Goal: Information Seeking & Learning: Compare options

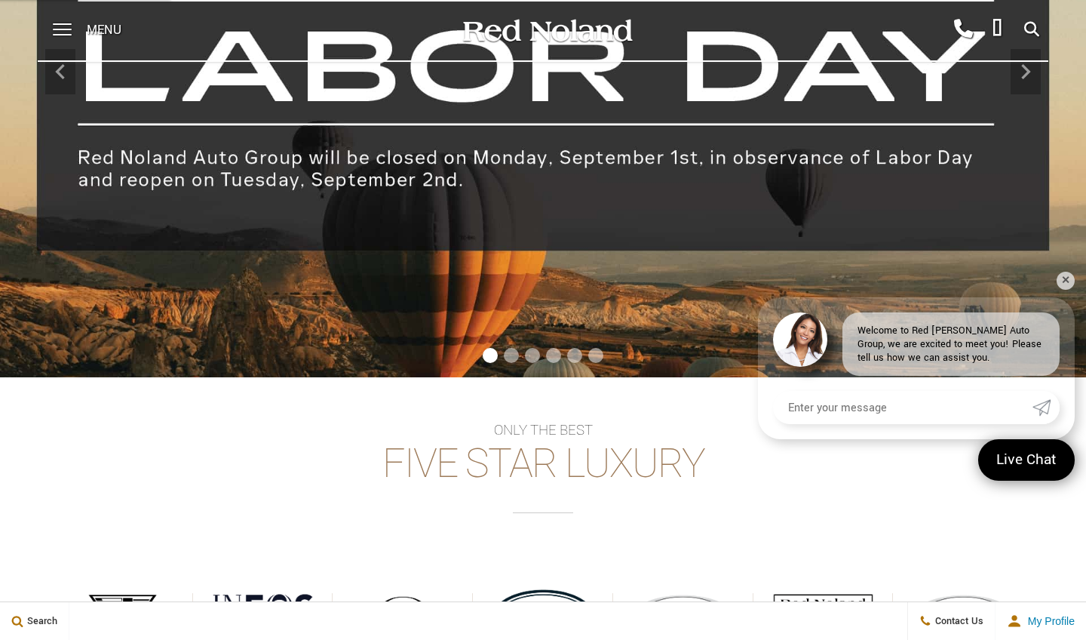
scroll to position [211, 0]
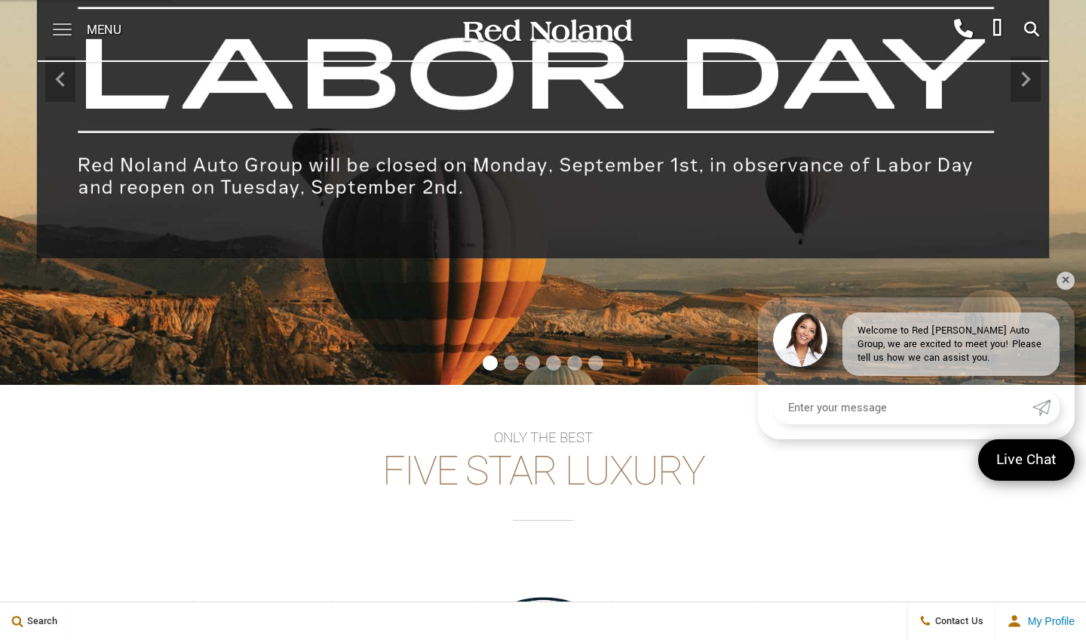
click at [60, 27] on span at bounding box center [62, 30] width 19 height 60
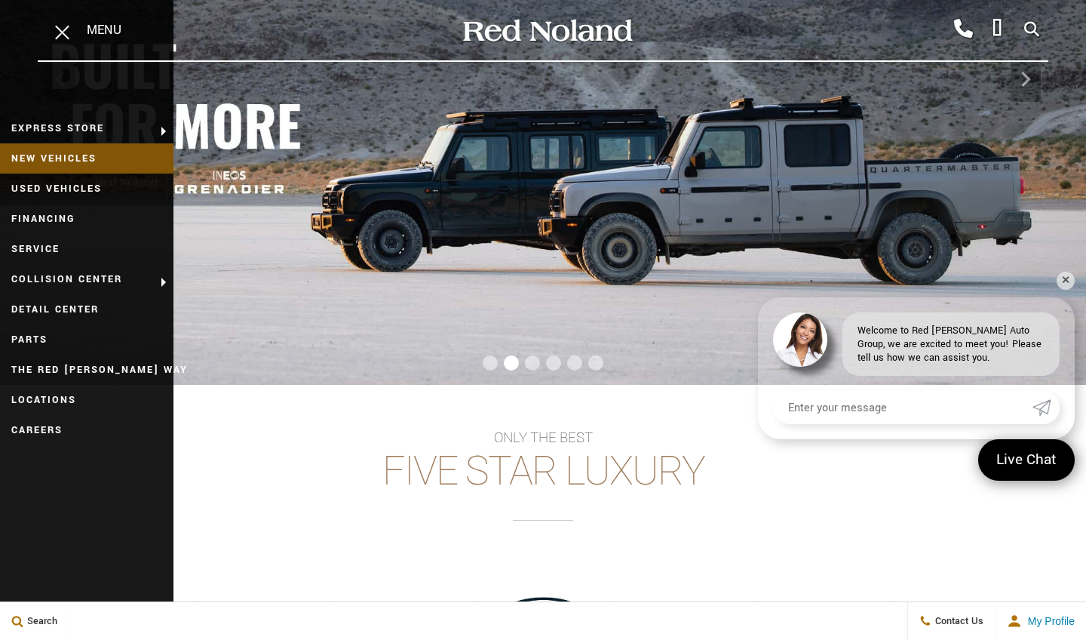
click at [38, 153] on link "New Vehicles" at bounding box center [86, 158] width 173 height 30
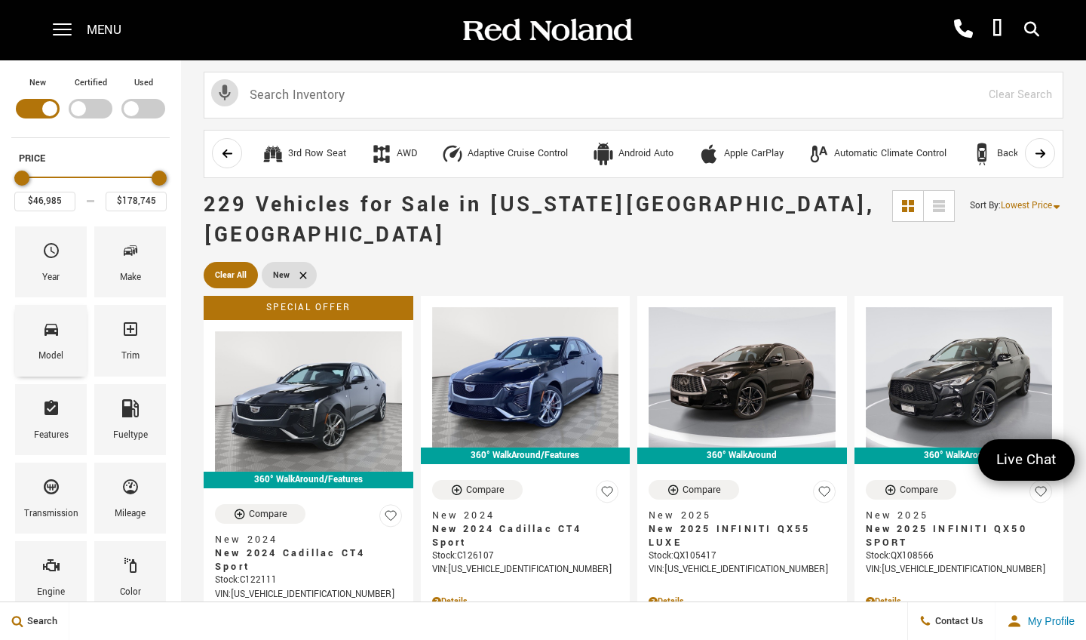
click at [45, 345] on span "Model" at bounding box center [51, 332] width 18 height 32
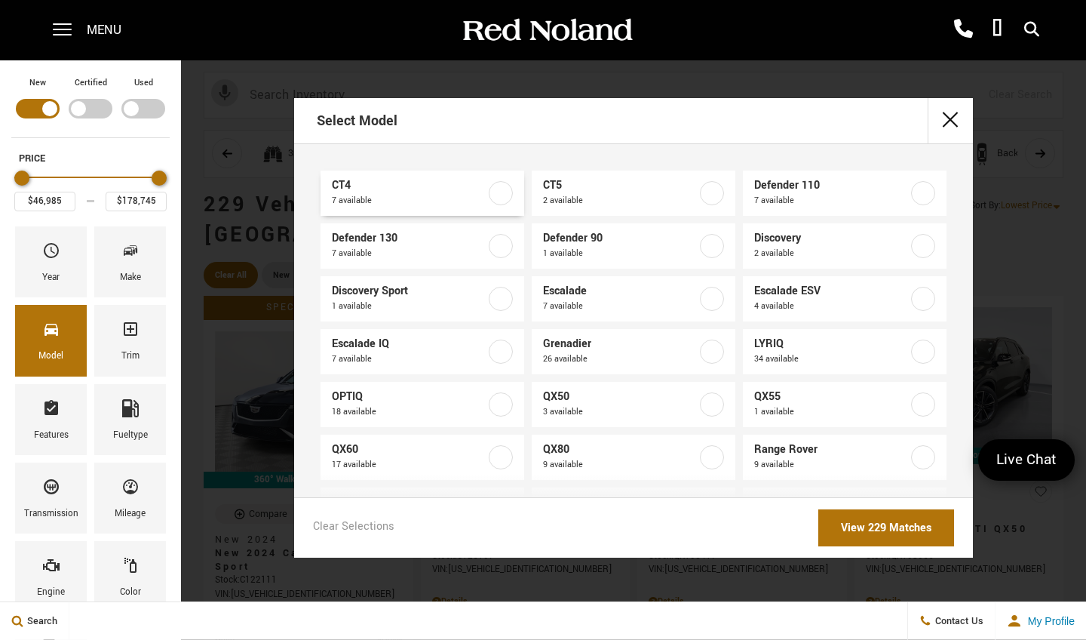
scroll to position [14, 0]
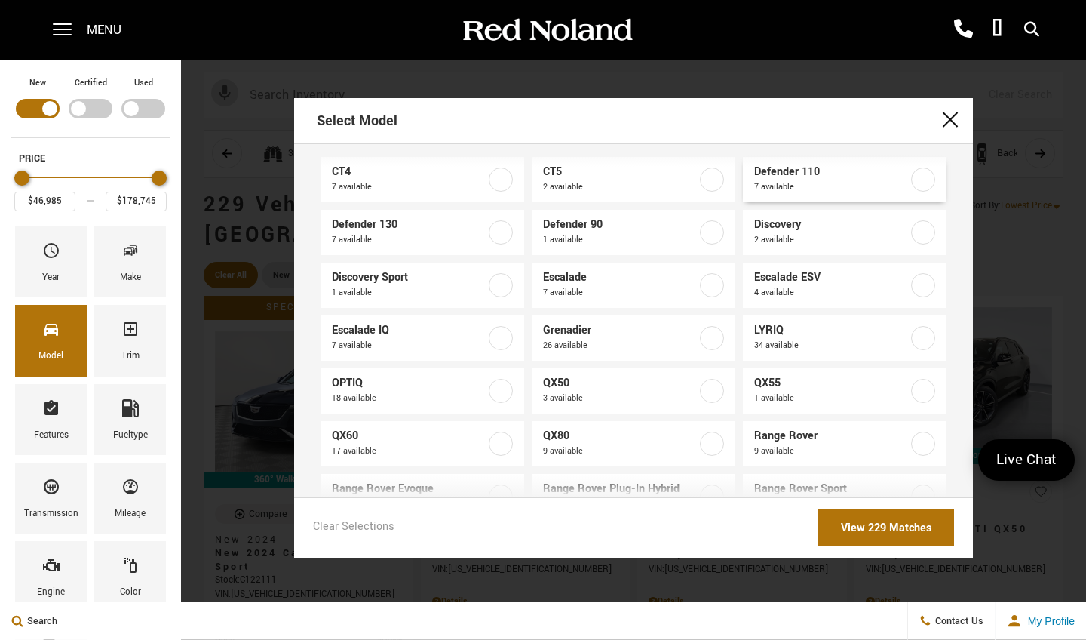
click at [797, 175] on span "Defender 110" at bounding box center [831, 171] width 154 height 15
type input "$83,317"
type input "$129,522"
checkbox input "true"
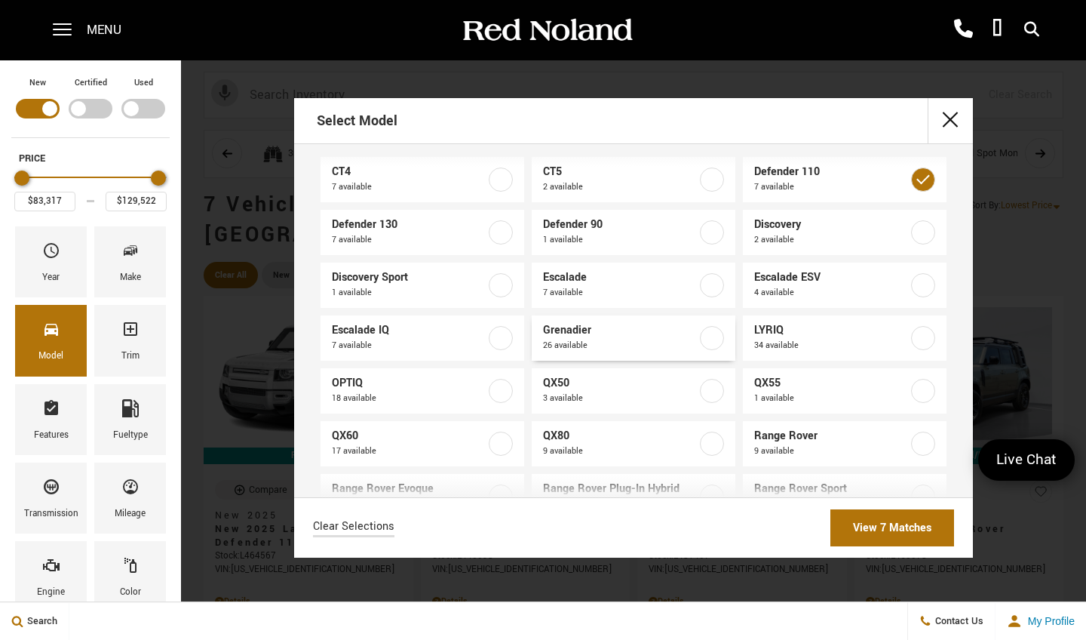
click at [708, 338] on label at bounding box center [712, 338] width 24 height 24
type input "$78,663"
checkbox input "true"
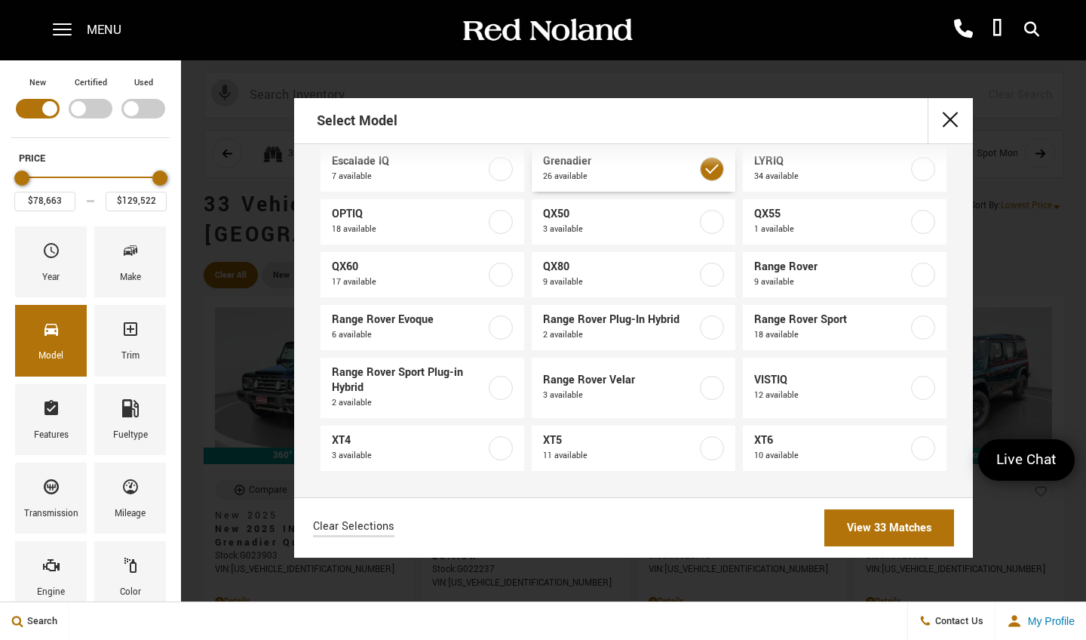
scroll to position [183, 0]
click at [955, 118] on button "close" at bounding box center [950, 120] width 45 height 45
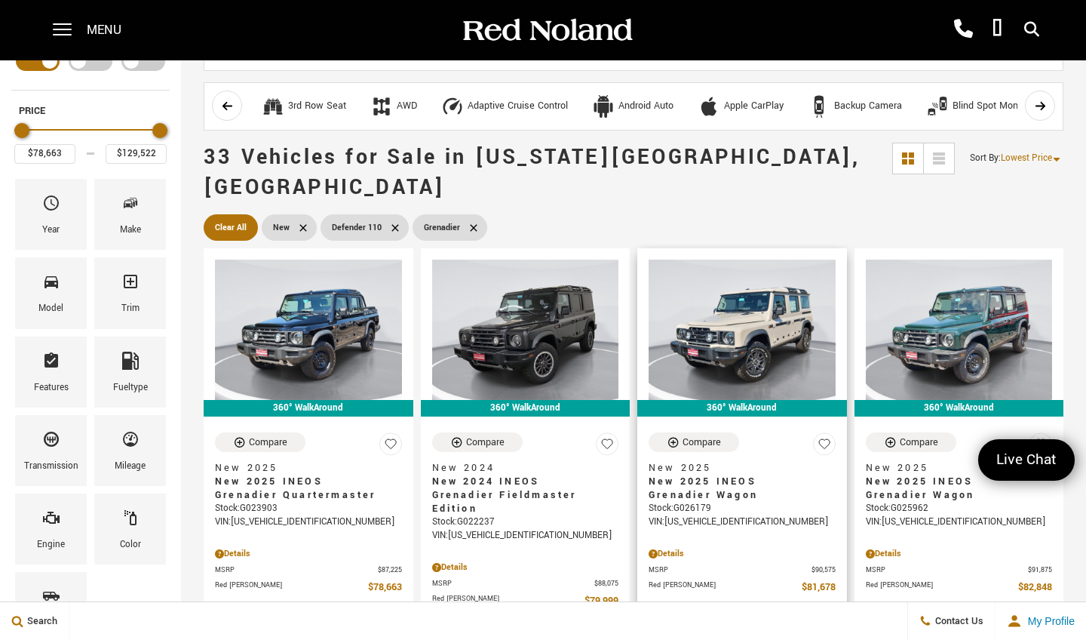
scroll to position [51, 0]
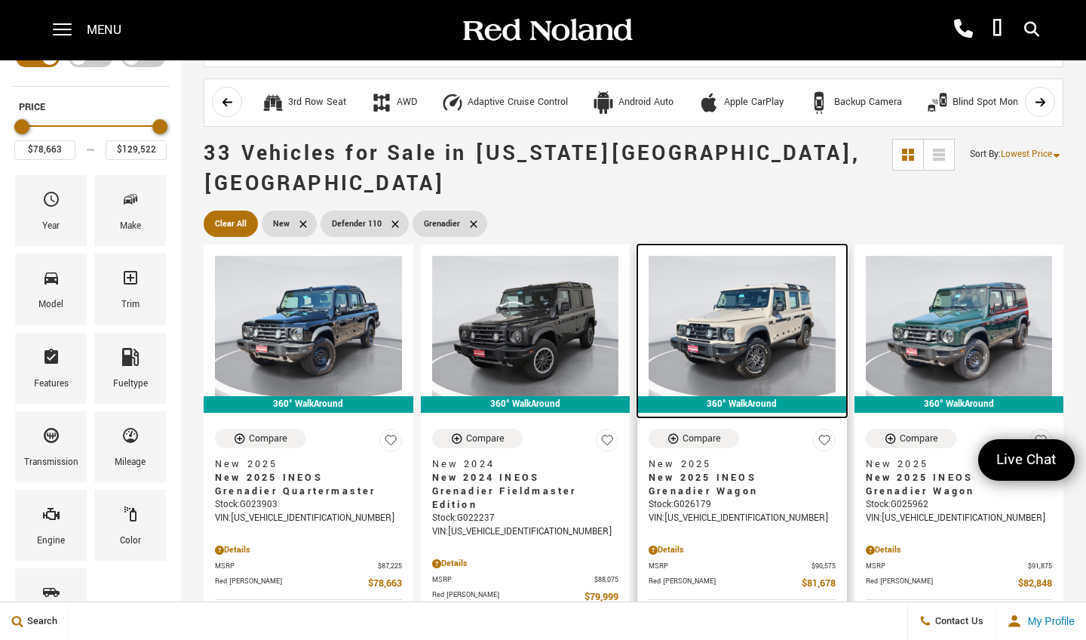
click at [731, 298] on img at bounding box center [742, 326] width 187 height 140
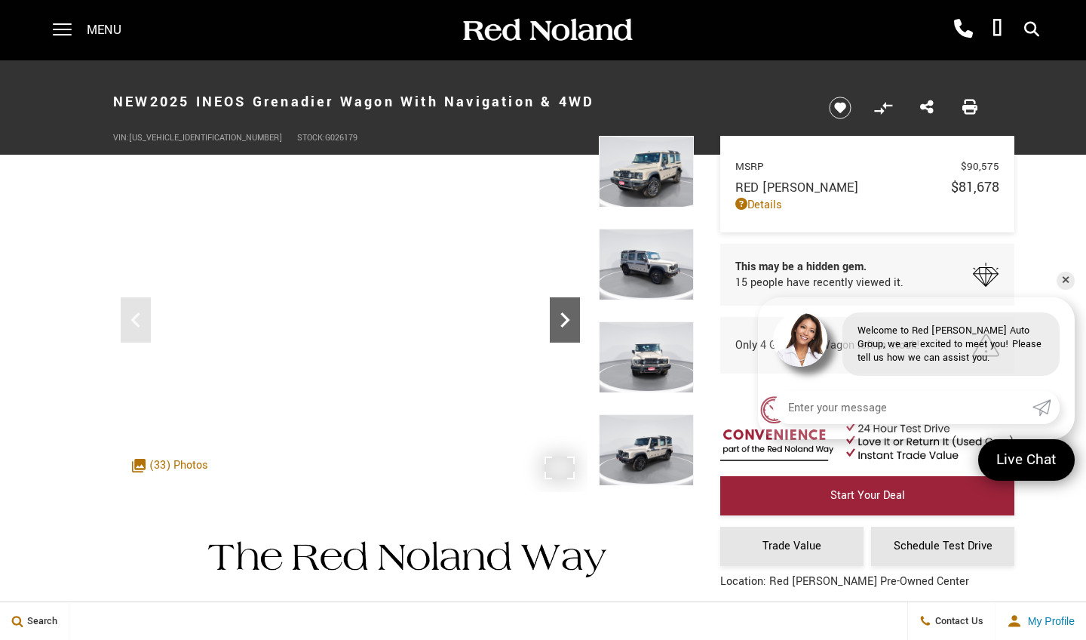
click at [577, 324] on icon "Next" at bounding box center [565, 320] width 30 height 30
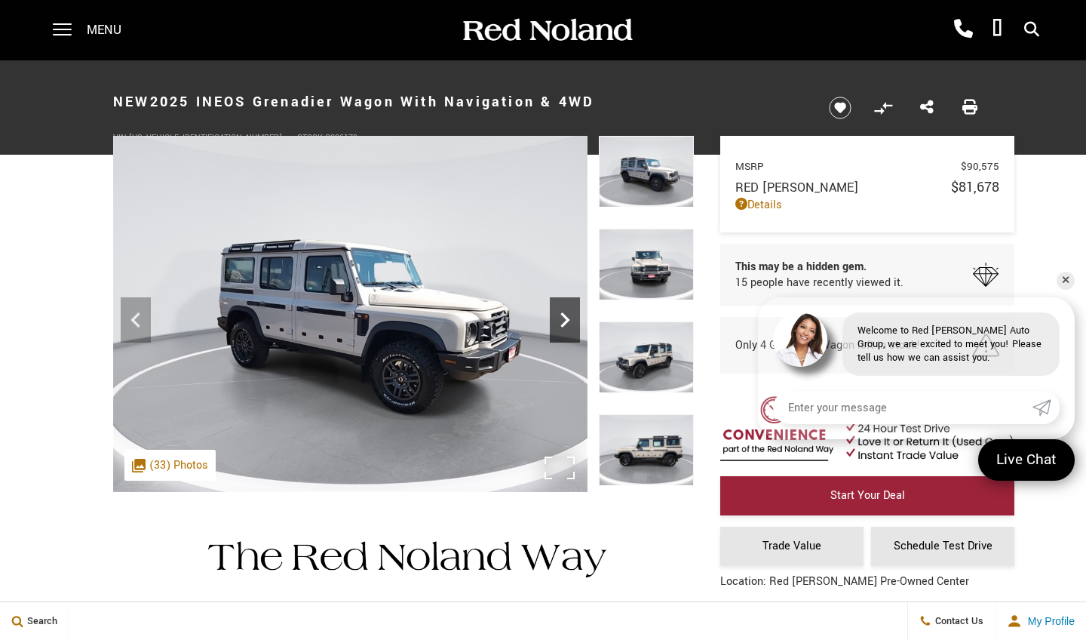
click at [577, 324] on icon "Next" at bounding box center [565, 320] width 30 height 30
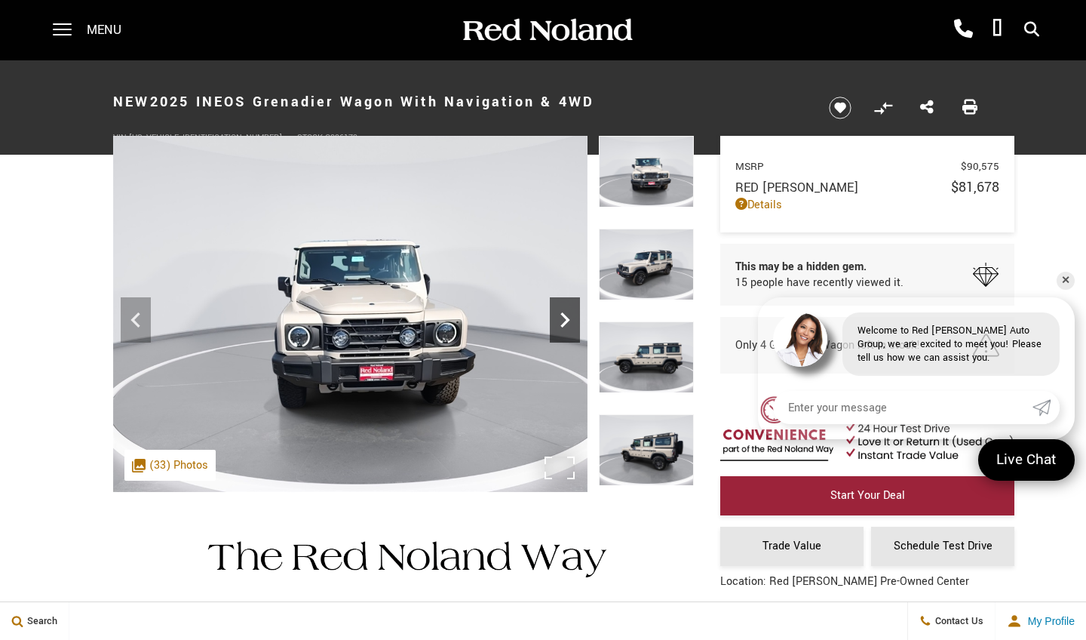
click at [575, 322] on icon "Next" at bounding box center [565, 320] width 30 height 30
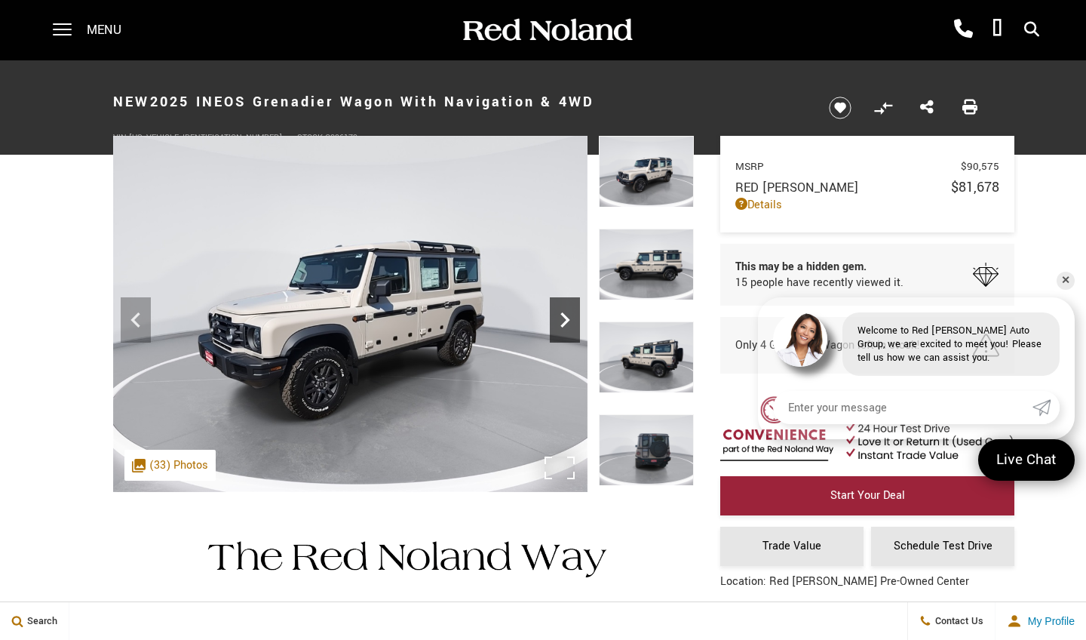
click at [575, 321] on icon "Next" at bounding box center [565, 320] width 30 height 30
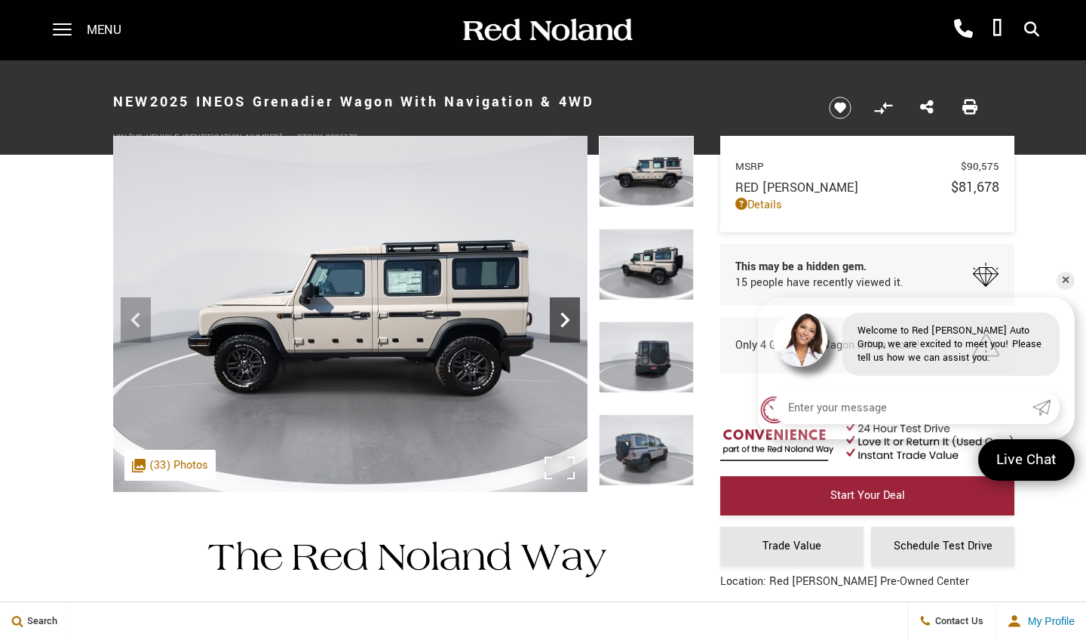
click at [571, 322] on icon "Next" at bounding box center [565, 320] width 30 height 30
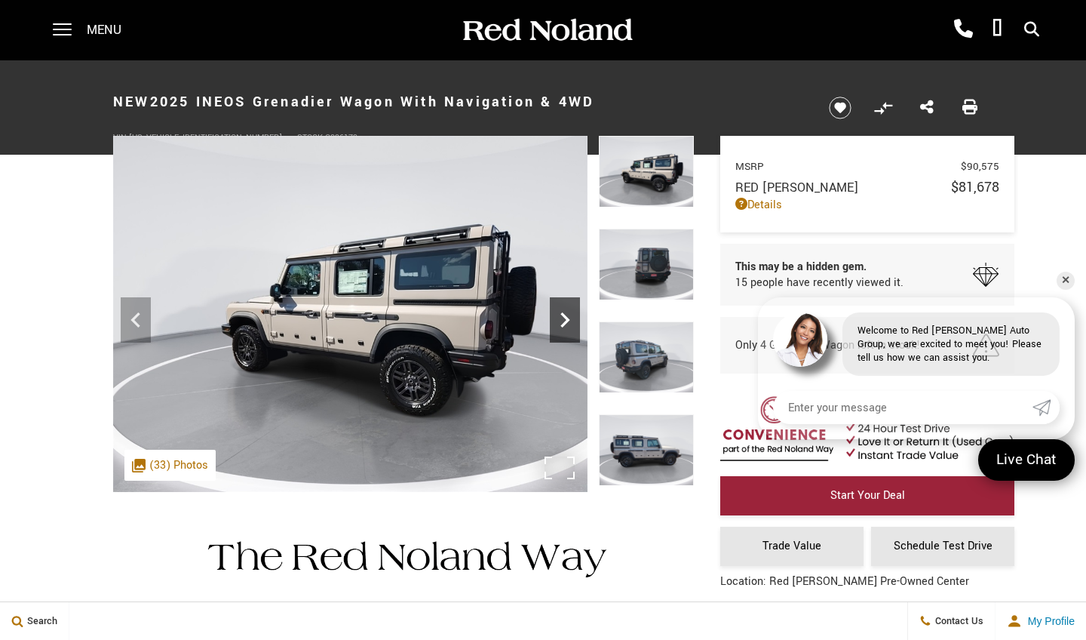
click at [567, 319] on icon "Next" at bounding box center [564, 319] width 9 height 15
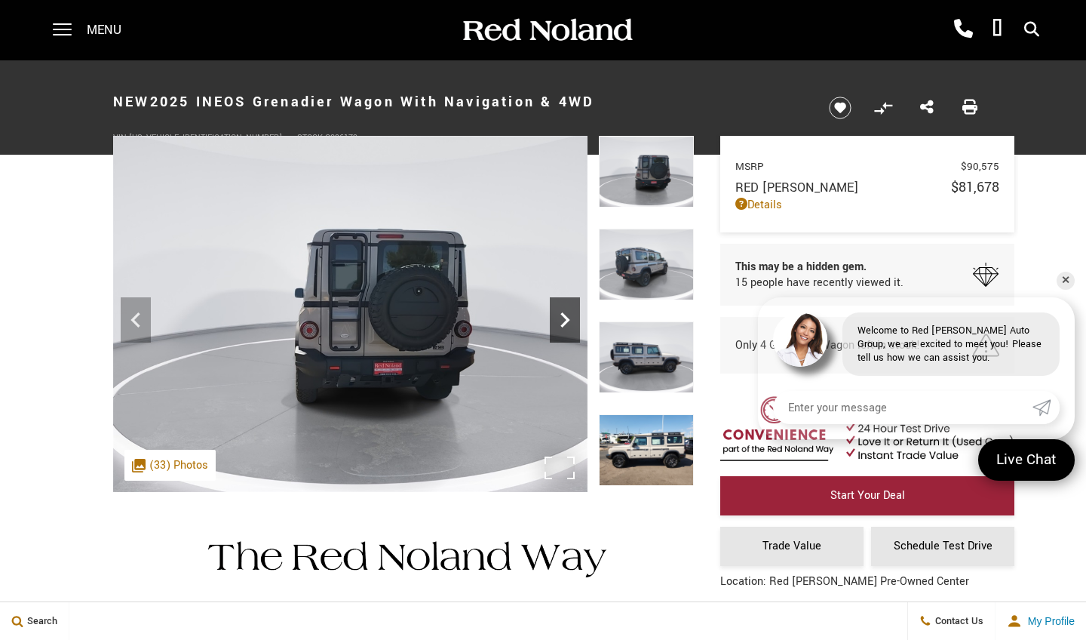
click at [567, 318] on icon "Next" at bounding box center [564, 319] width 9 height 15
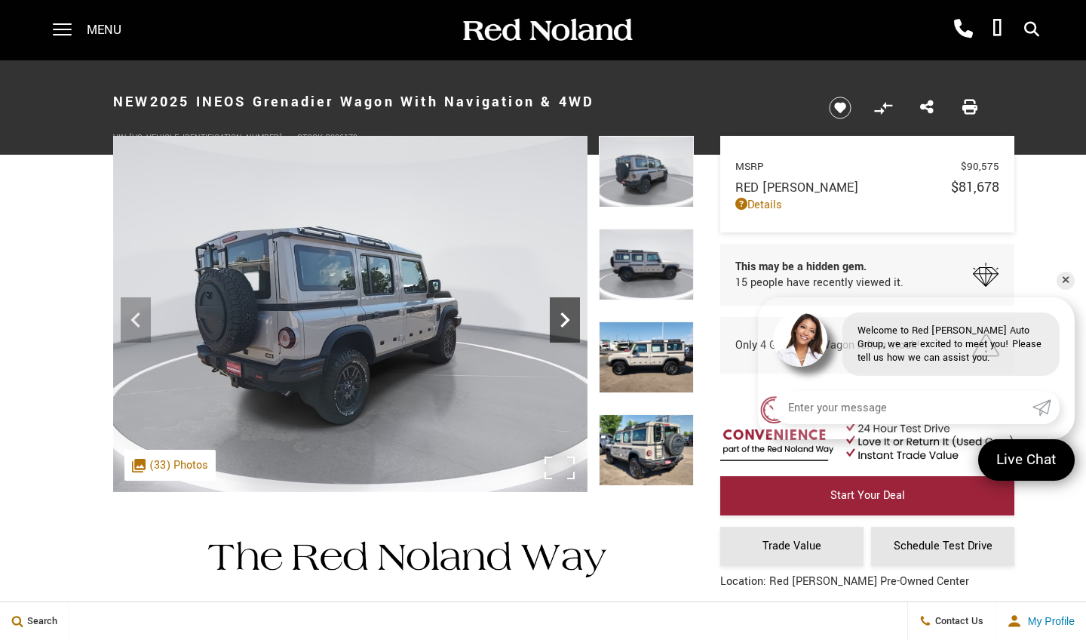
click at [566, 319] on icon "Next" at bounding box center [564, 319] width 9 height 15
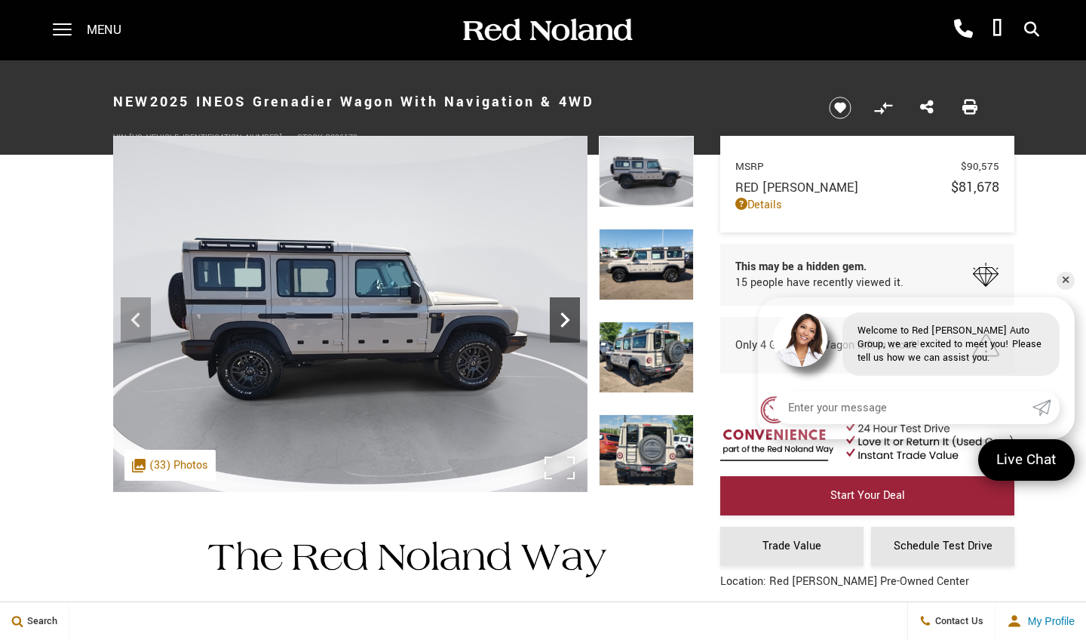
click at [566, 319] on icon "Next" at bounding box center [564, 319] width 9 height 15
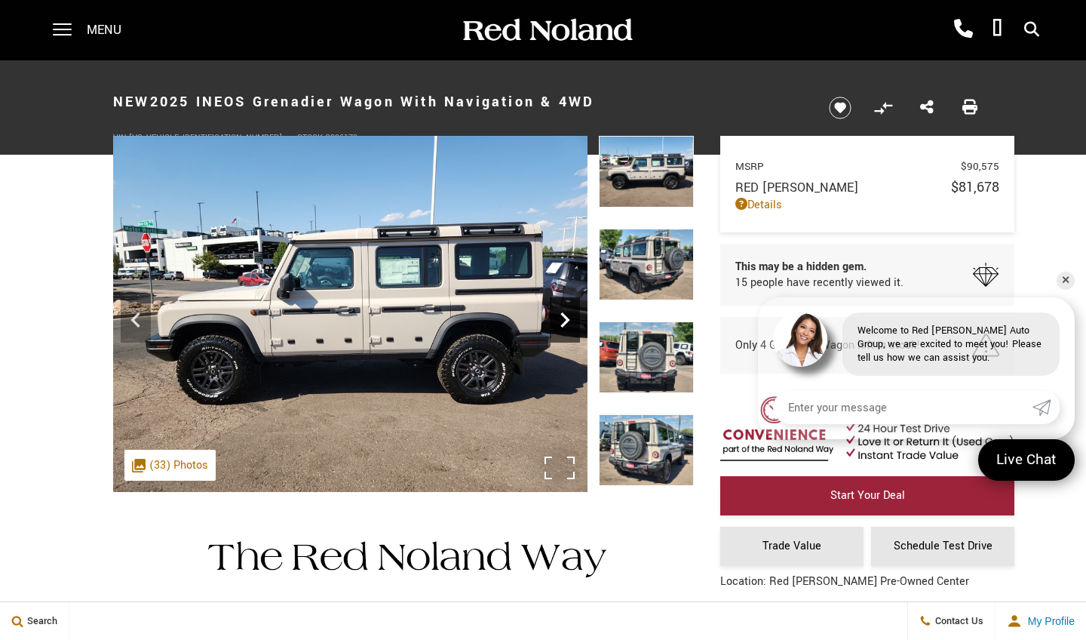
click at [565, 321] on icon "Next" at bounding box center [565, 320] width 30 height 30
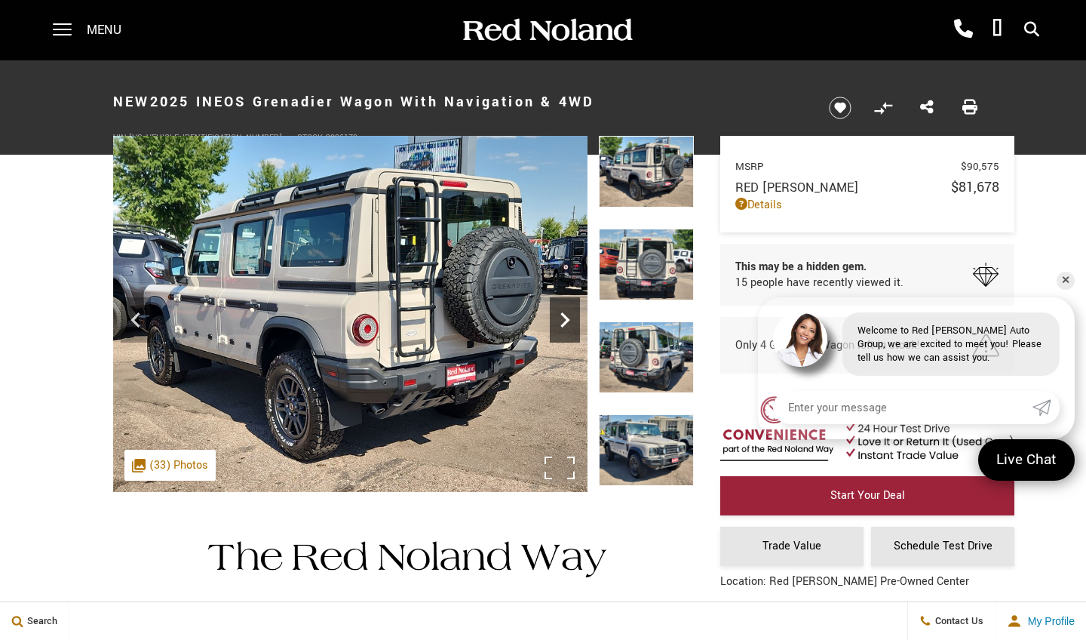
click at [565, 321] on icon "Next" at bounding box center [565, 320] width 30 height 30
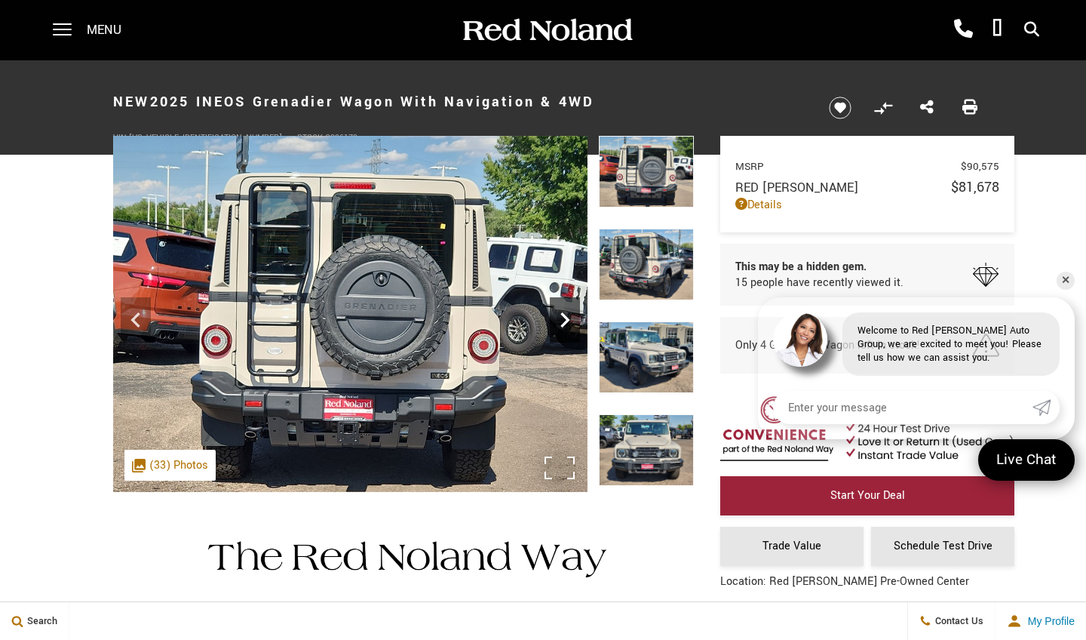
click at [565, 321] on icon "Next" at bounding box center [565, 320] width 30 height 30
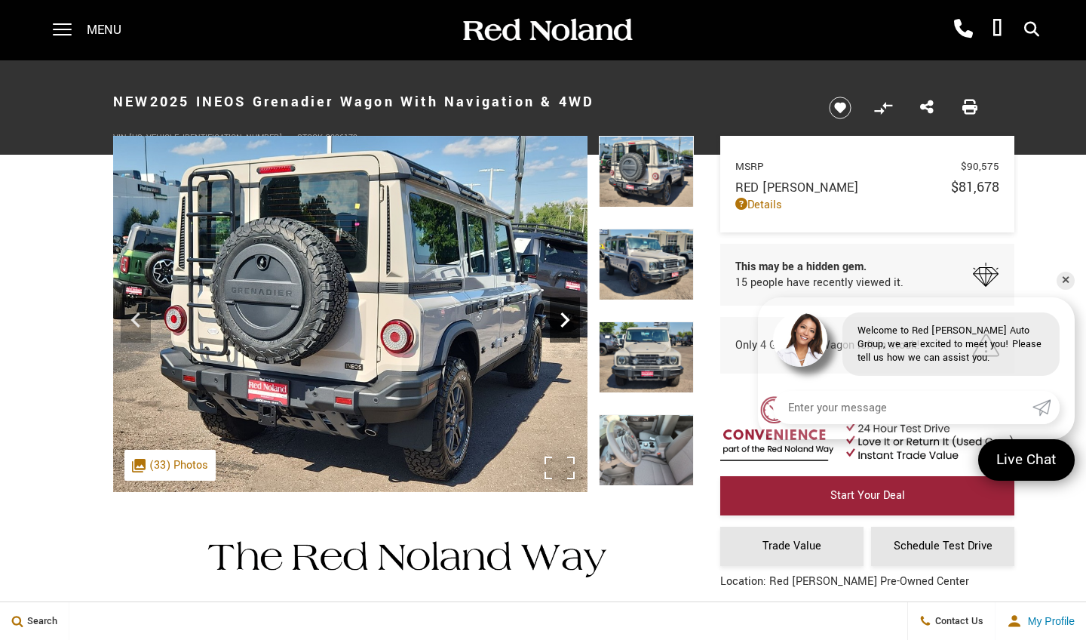
click at [565, 321] on icon "Next" at bounding box center [565, 320] width 30 height 30
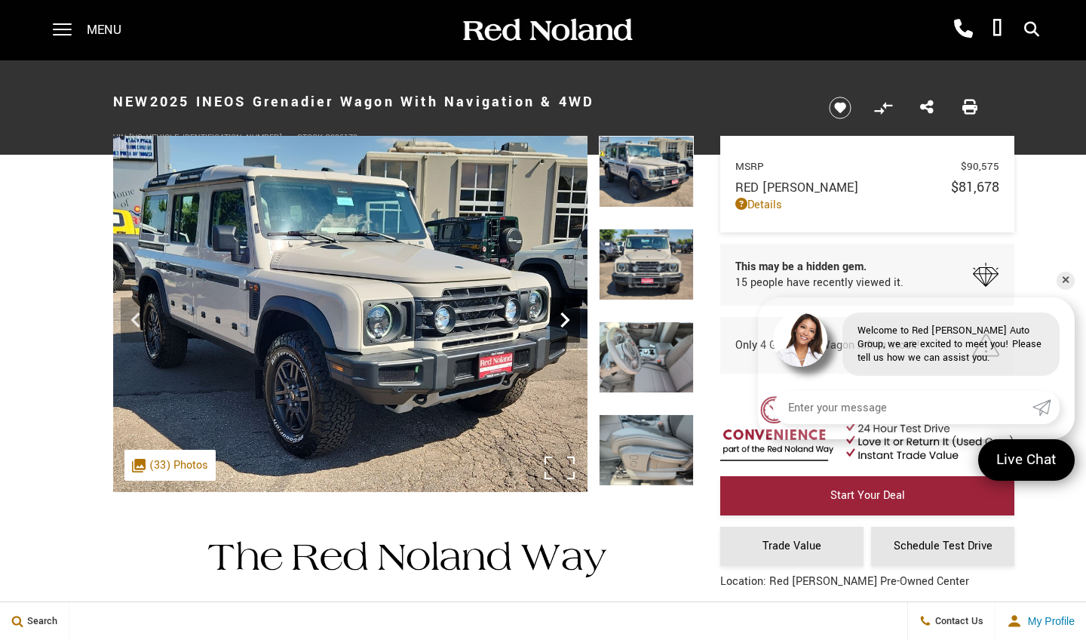
click at [560, 322] on icon "Next" at bounding box center [565, 320] width 30 height 30
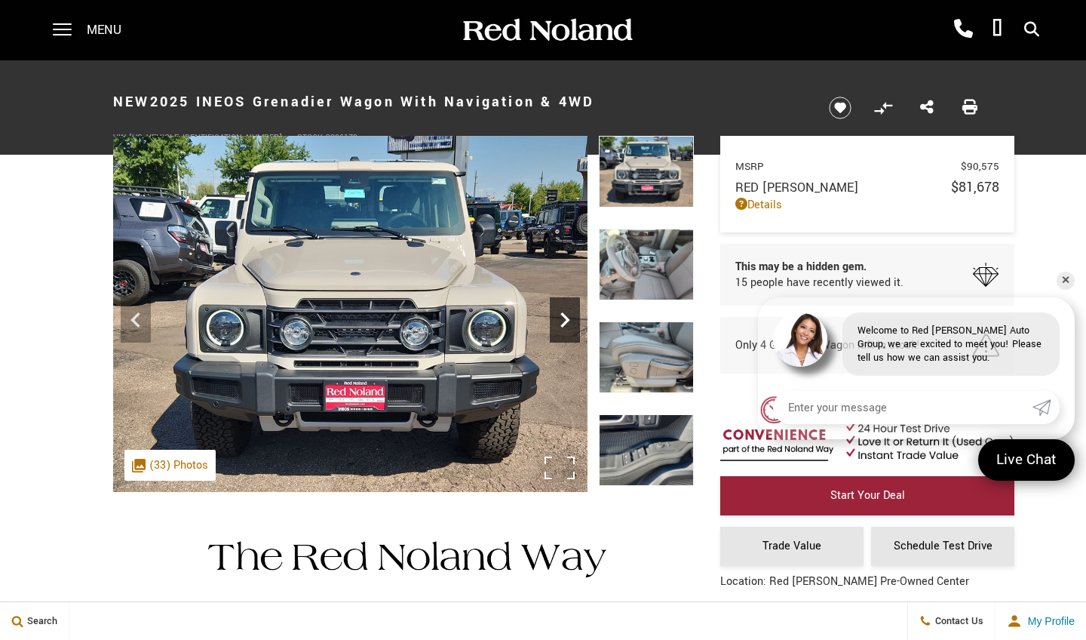
click at [560, 321] on icon "Next" at bounding box center [565, 320] width 30 height 30
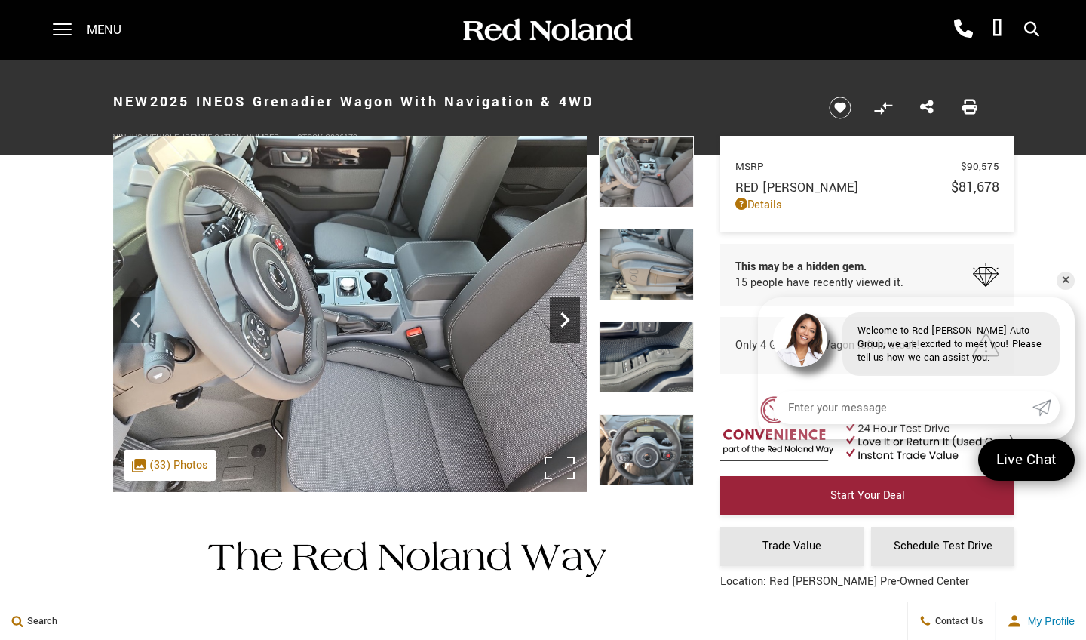
click at [563, 323] on icon "Next" at bounding box center [565, 320] width 30 height 30
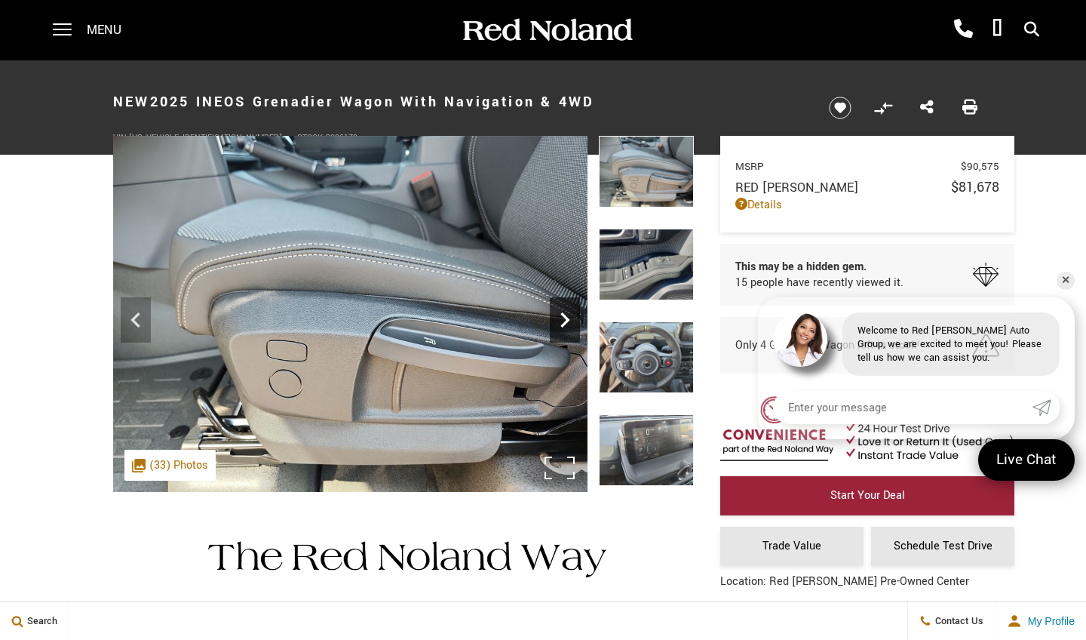
click at [563, 324] on icon "Next" at bounding box center [564, 319] width 9 height 15
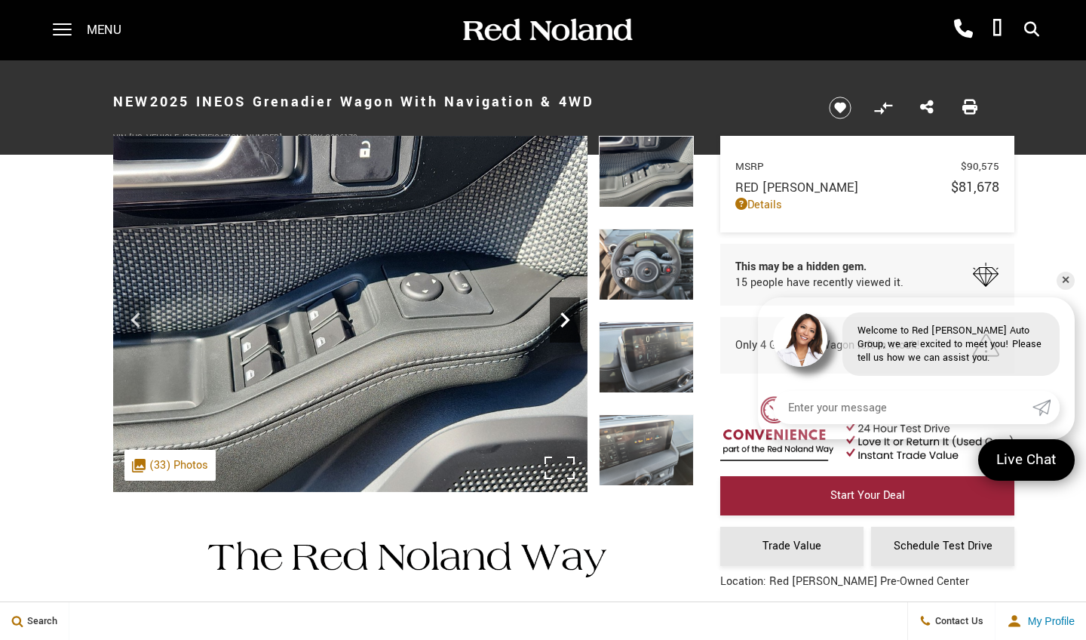
click at [563, 320] on icon "Next" at bounding box center [565, 320] width 30 height 30
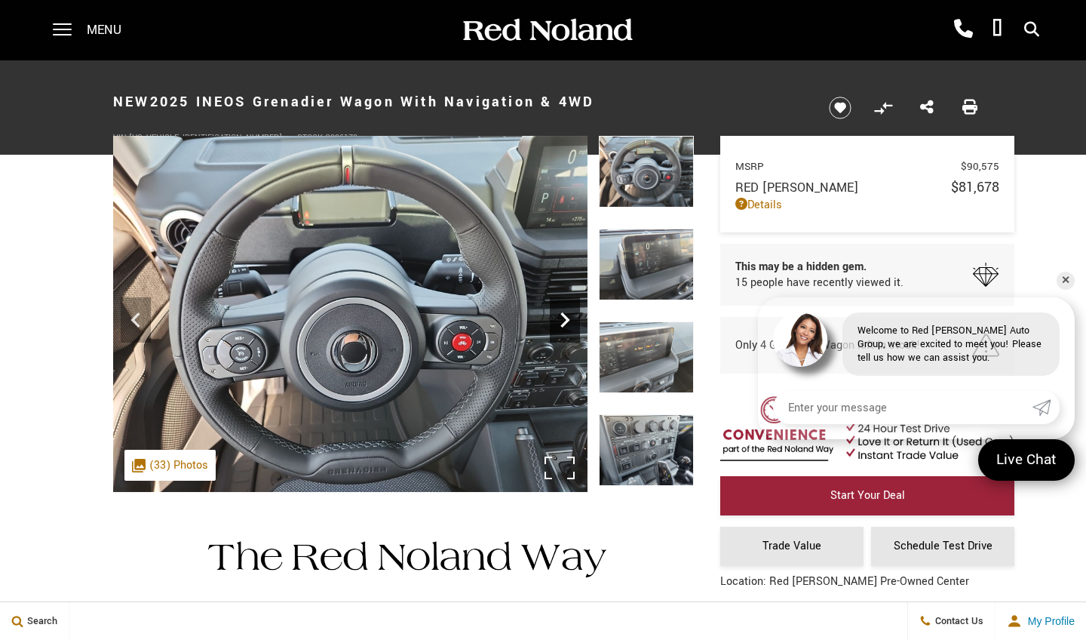
click at [563, 320] on icon "Next" at bounding box center [565, 320] width 30 height 30
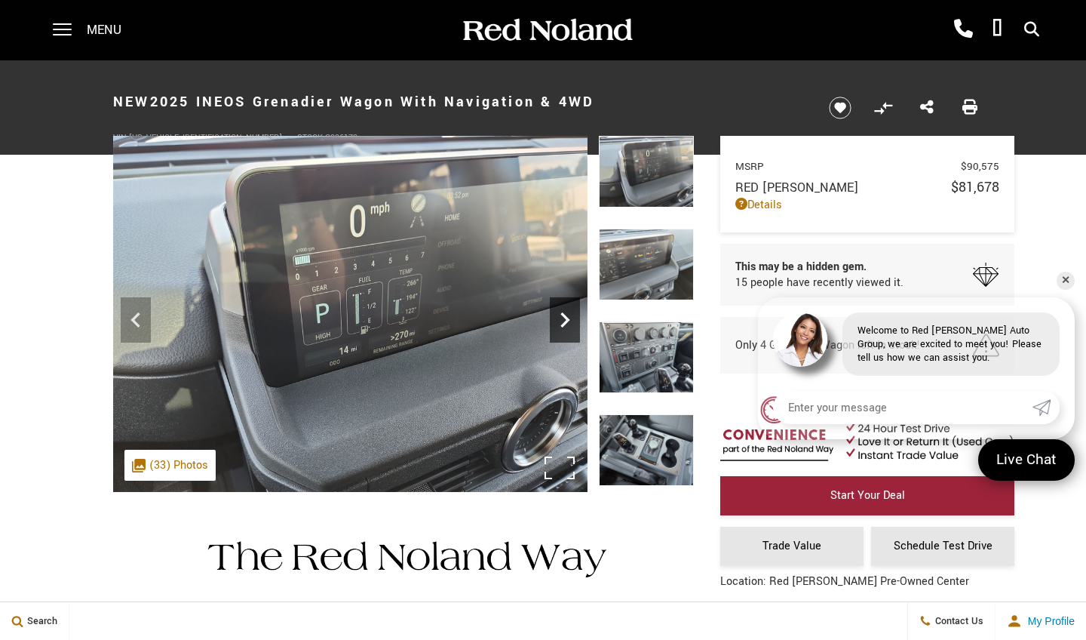
click at [563, 320] on icon "Next" at bounding box center [565, 320] width 30 height 30
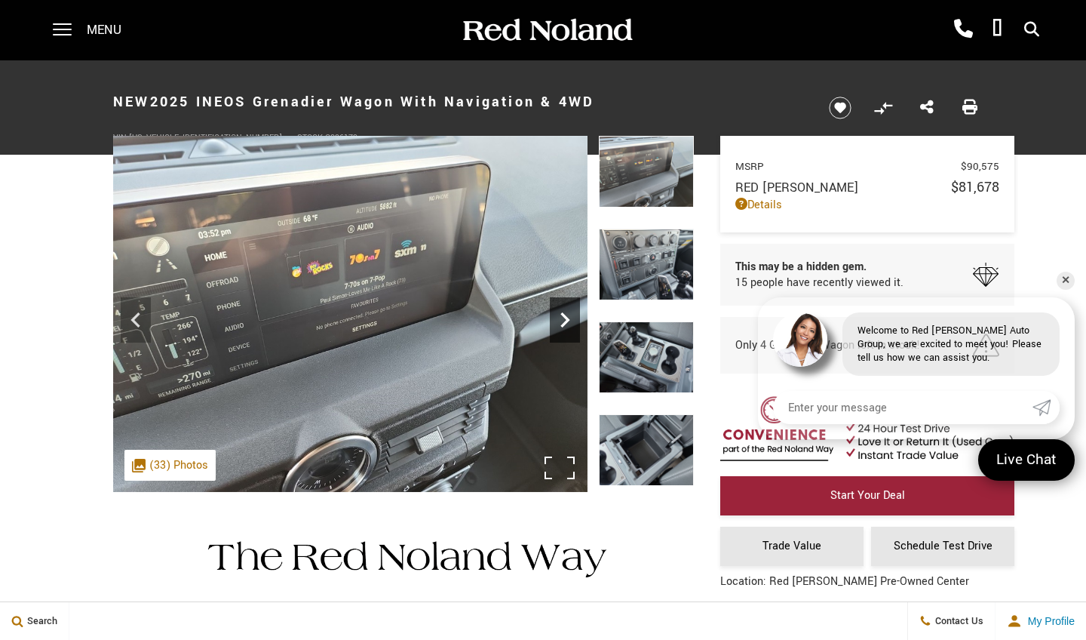
click at [563, 321] on icon "Next" at bounding box center [565, 320] width 30 height 30
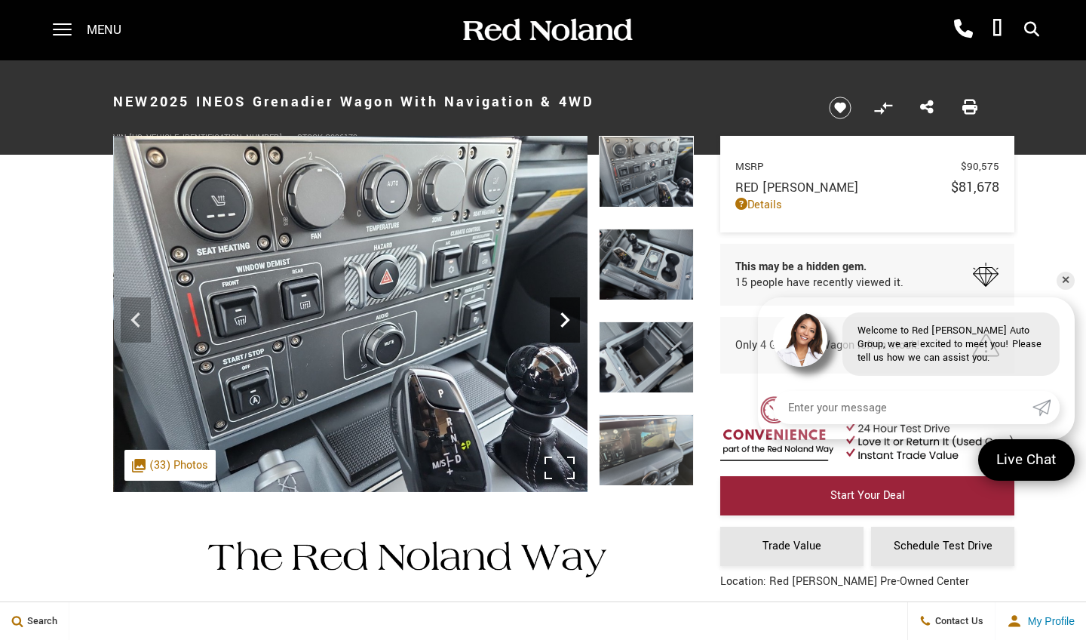
click at [564, 318] on icon "Next" at bounding box center [565, 320] width 30 height 30
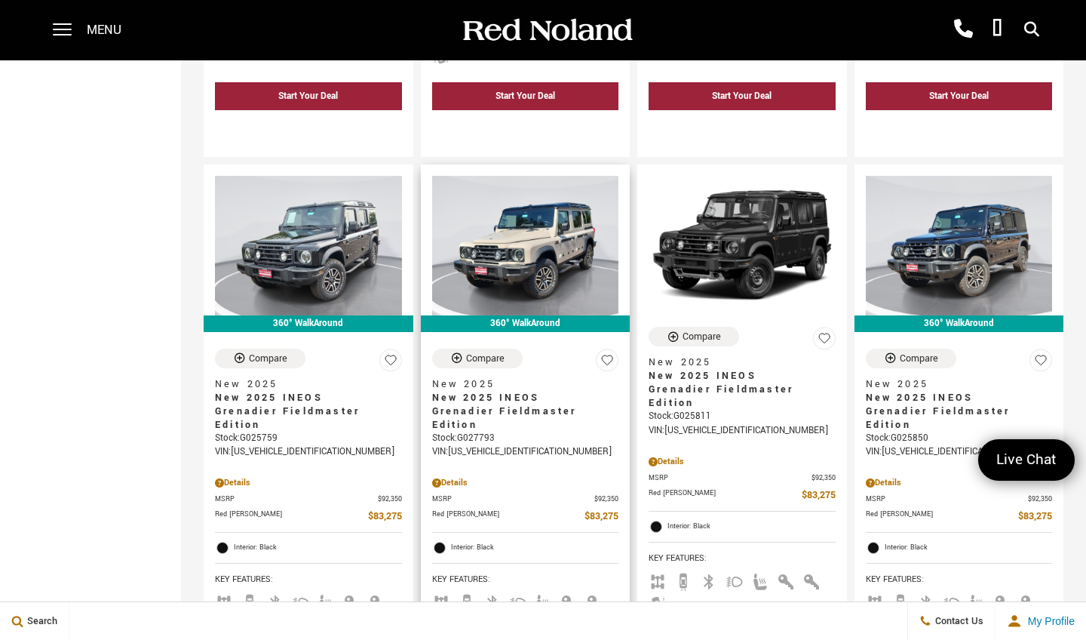
scroll to position [718, 0]
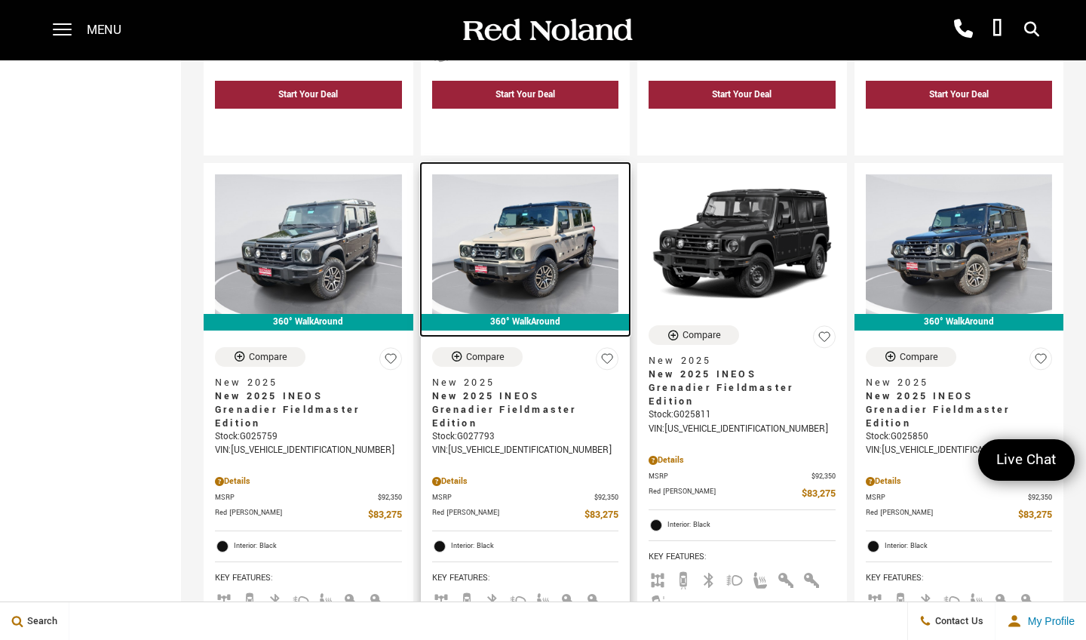
click at [512, 251] on img at bounding box center [525, 244] width 187 height 140
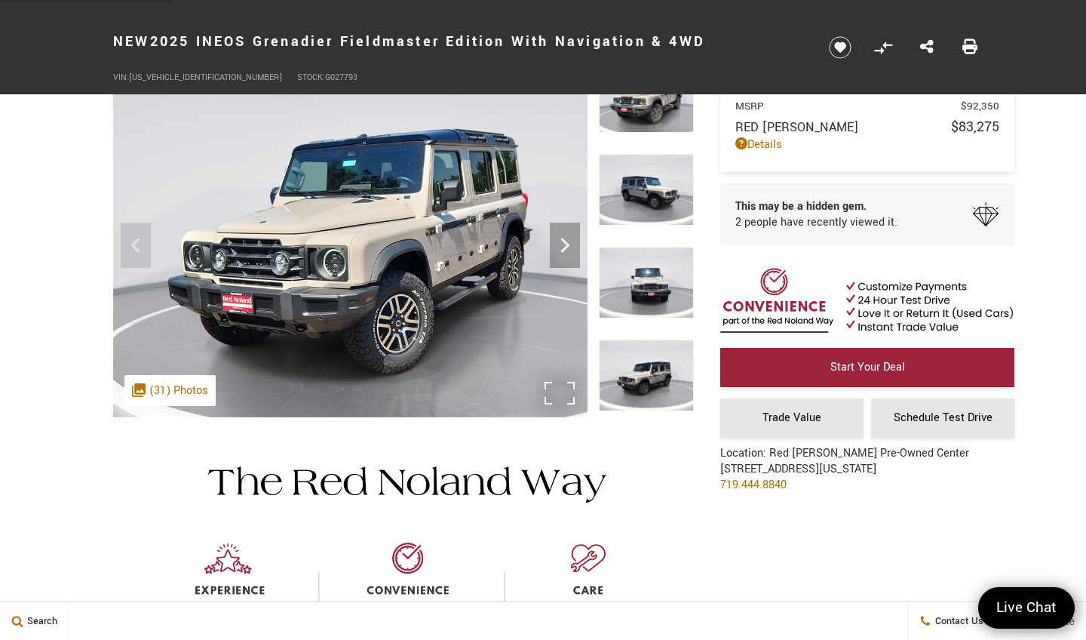
scroll to position [66, 0]
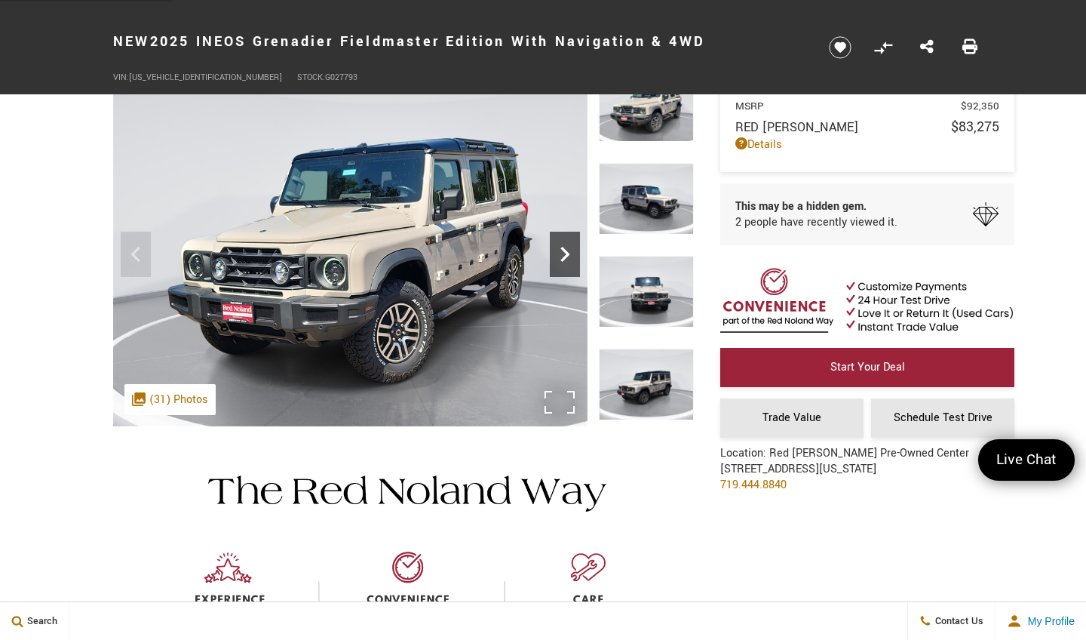
click at [566, 258] on icon "Next" at bounding box center [564, 254] width 9 height 15
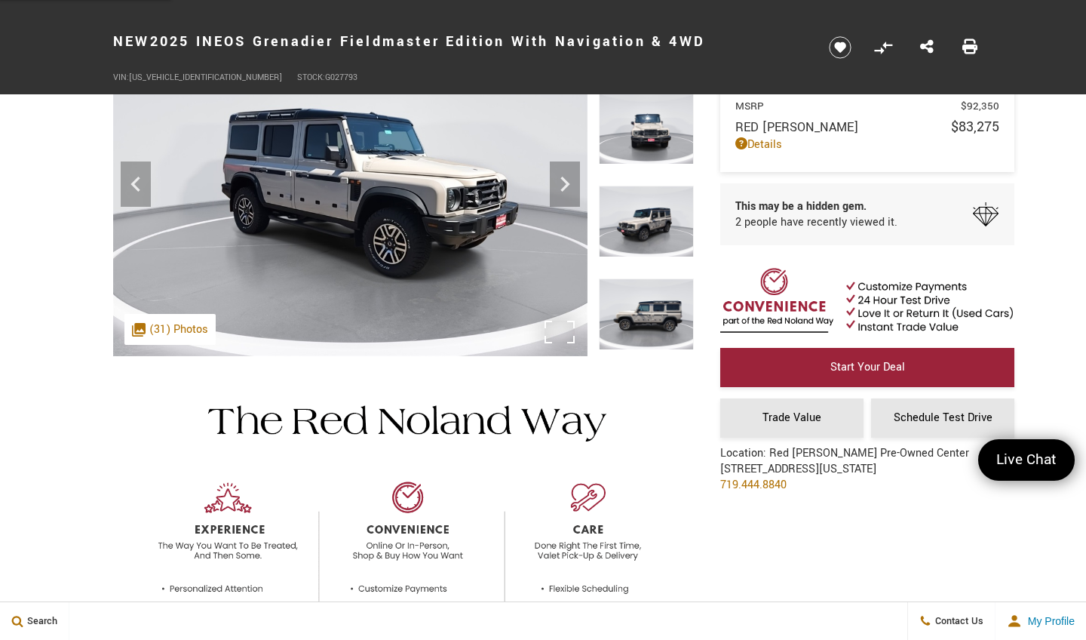
scroll to position [133, 0]
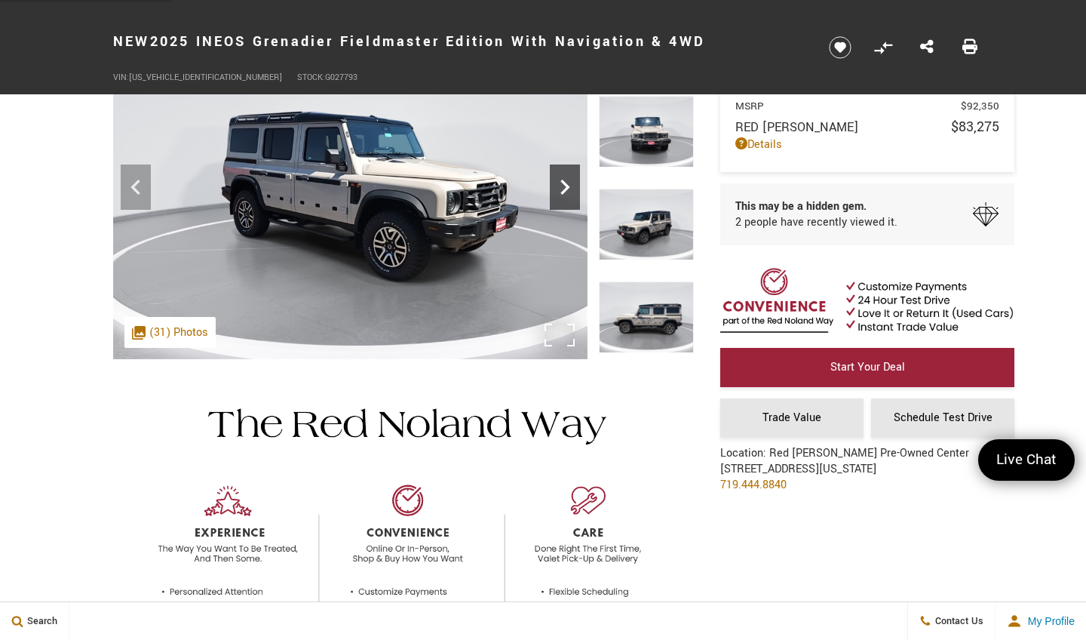
click at [559, 198] on icon "Next" at bounding box center [565, 187] width 30 height 30
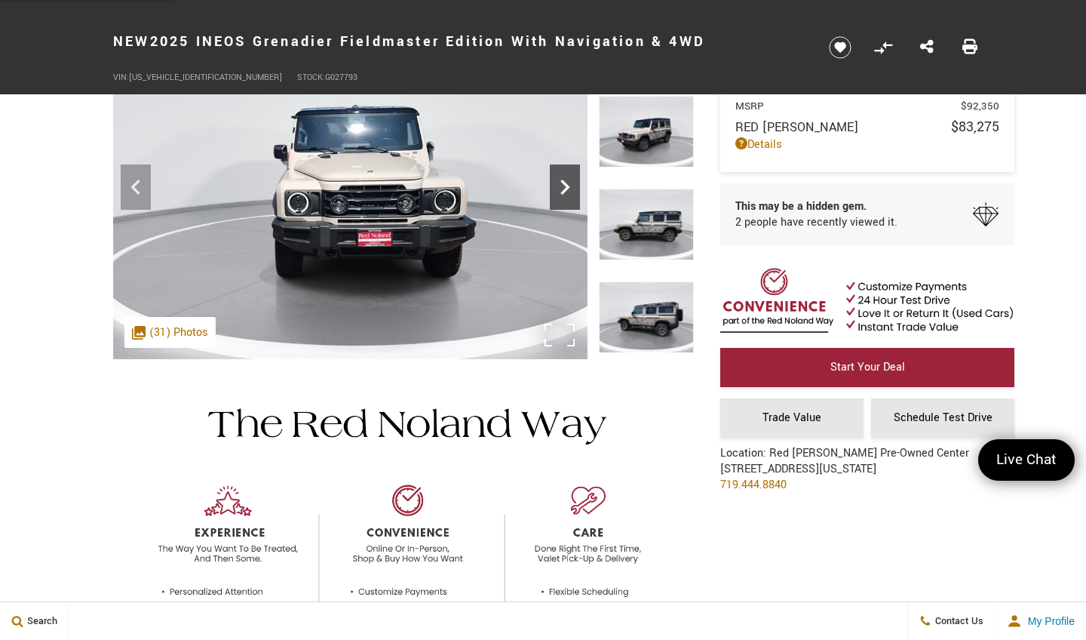
click at [558, 195] on icon "Next" at bounding box center [565, 187] width 30 height 30
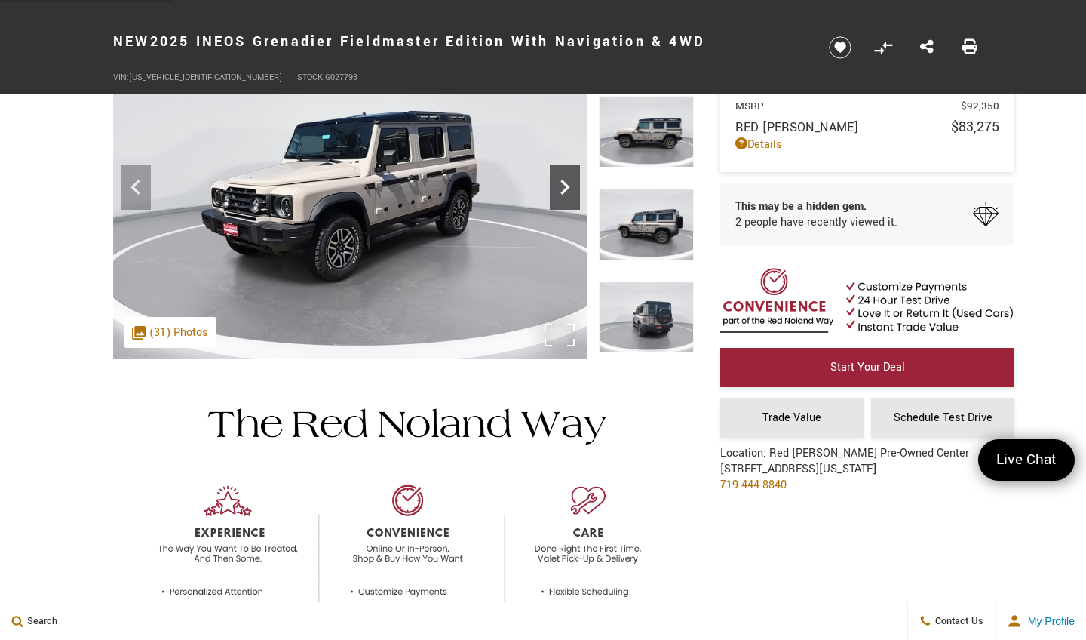
click at [558, 195] on icon "Next" at bounding box center [565, 187] width 30 height 30
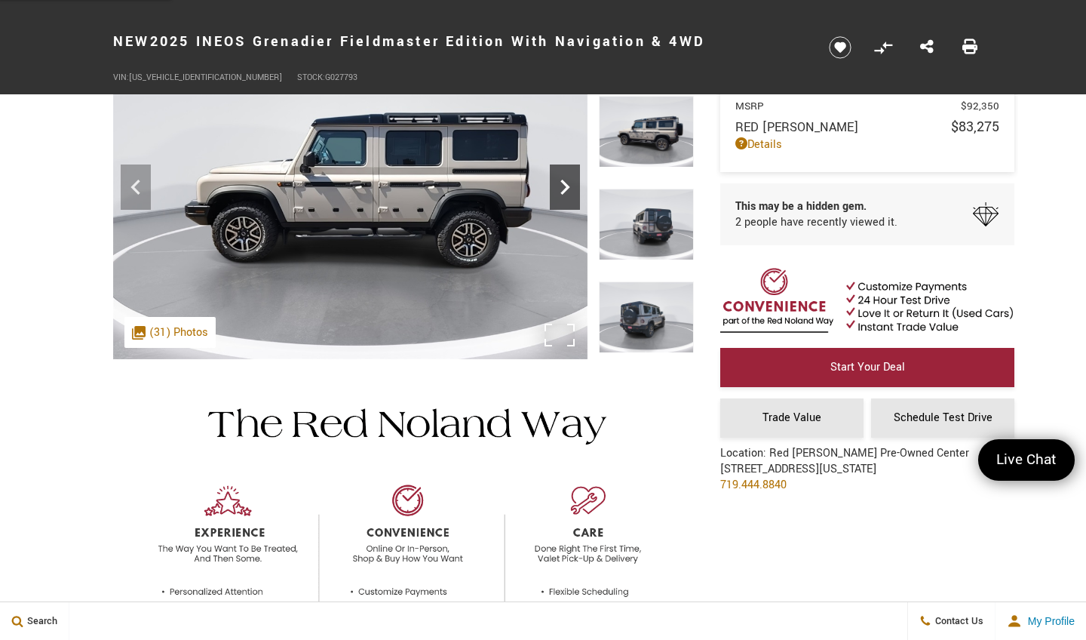
click at [558, 195] on icon "Next" at bounding box center [565, 187] width 30 height 30
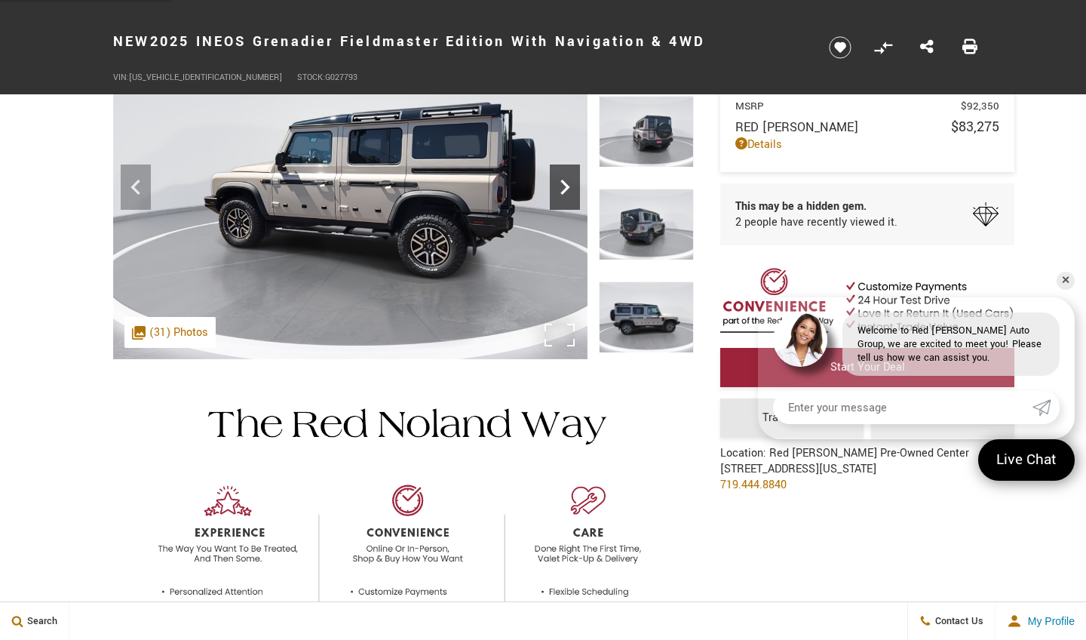
click at [566, 192] on icon "Next" at bounding box center [565, 187] width 30 height 30
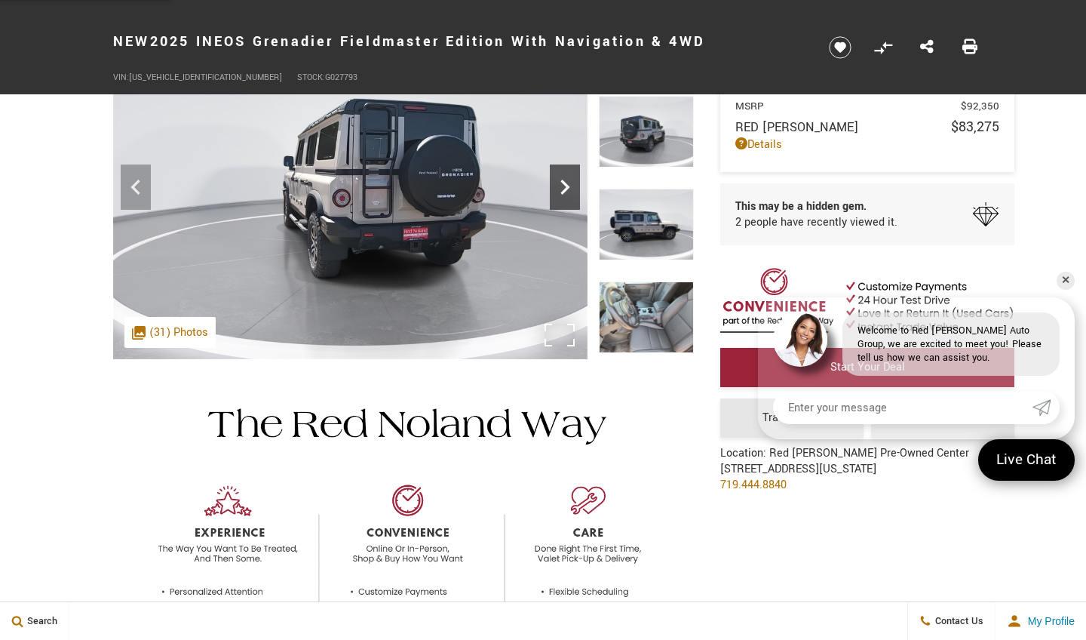
click at [564, 189] on icon "Next" at bounding box center [565, 187] width 30 height 30
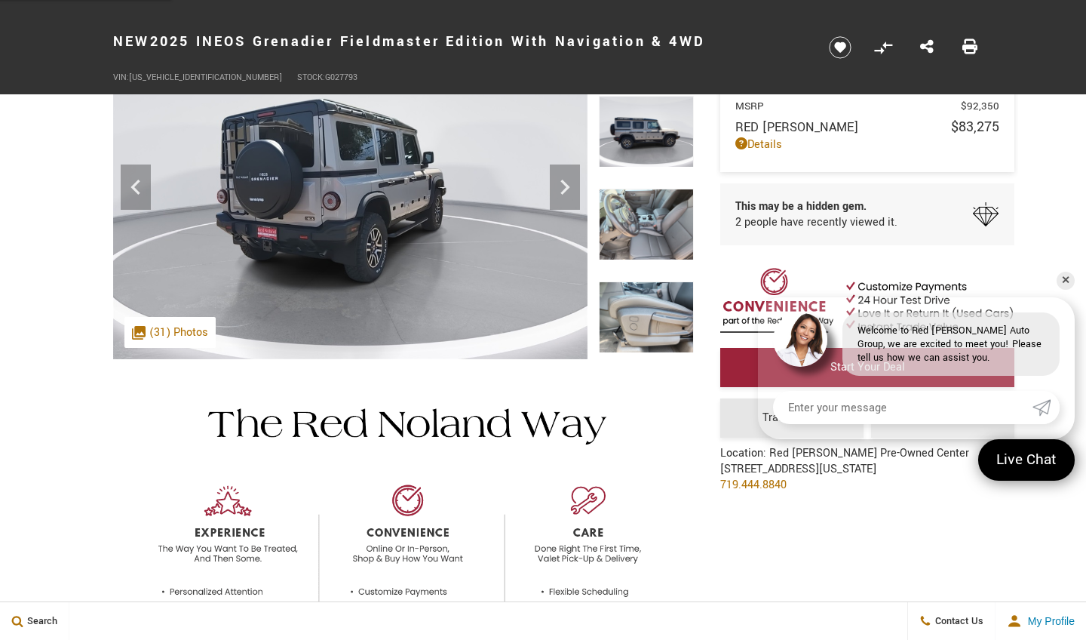
click at [655, 214] on img at bounding box center [646, 225] width 95 height 72
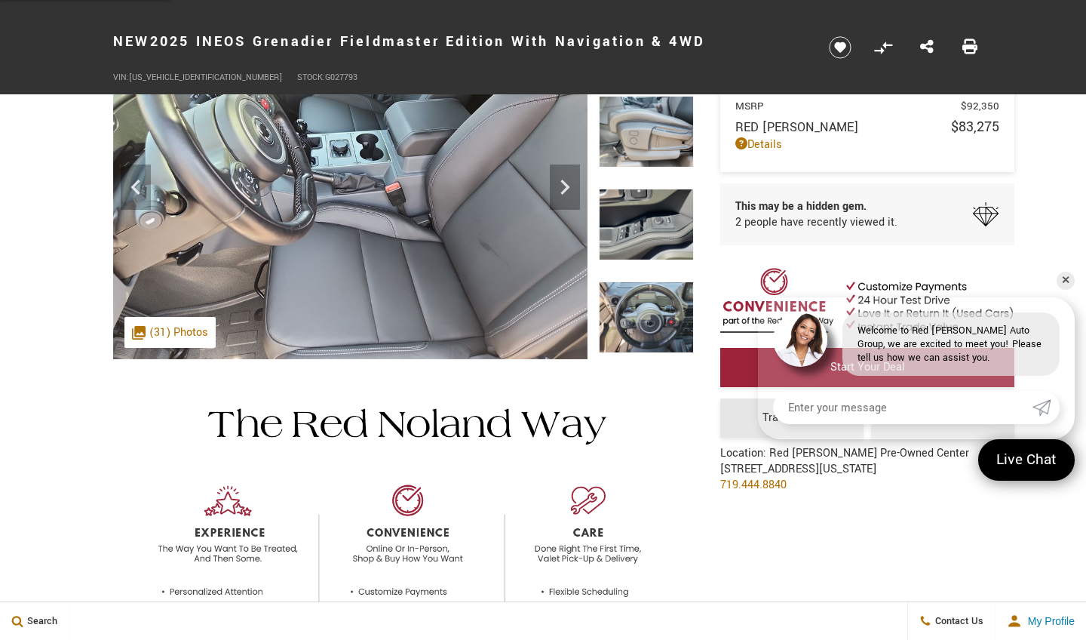
click at [644, 220] on img at bounding box center [646, 225] width 95 height 72
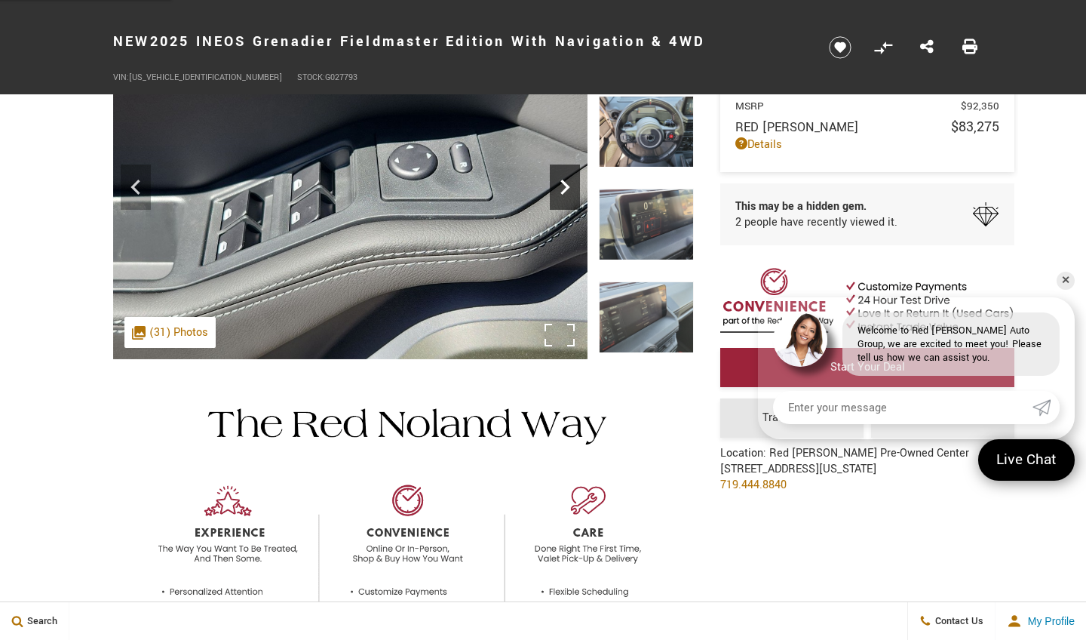
click at [560, 195] on icon "Next" at bounding box center [565, 187] width 30 height 30
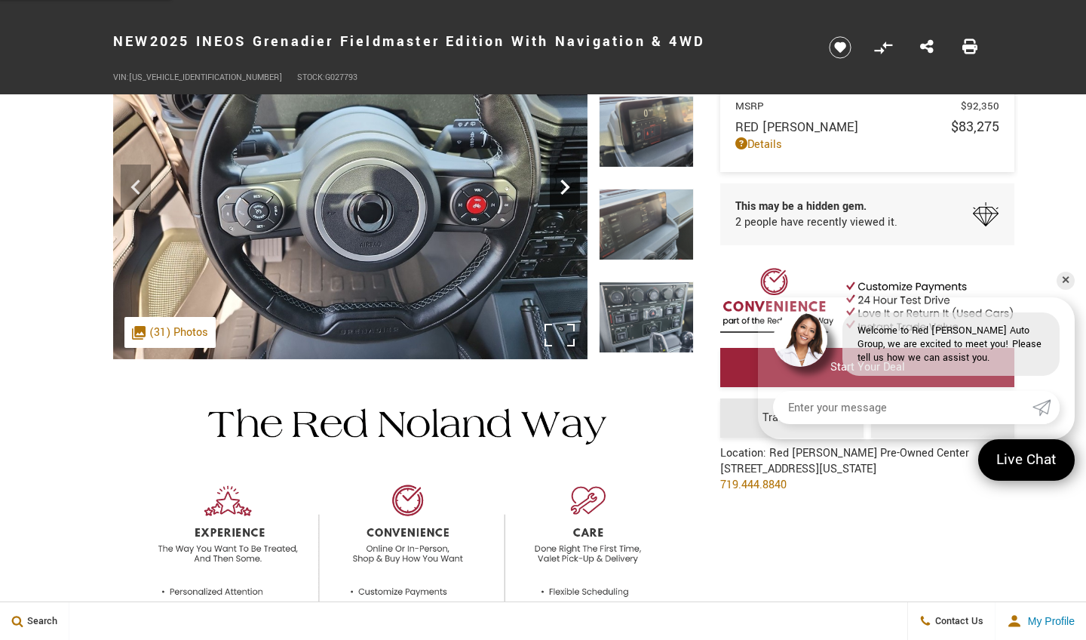
click at [560, 194] on icon "Next" at bounding box center [565, 187] width 30 height 30
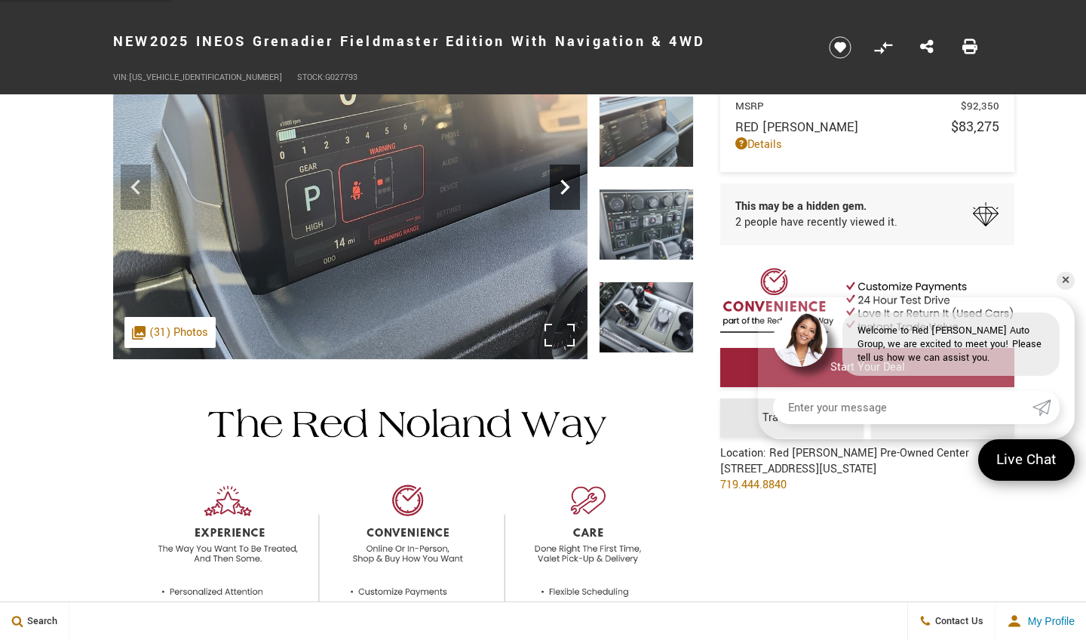
click at [560, 192] on icon "Next" at bounding box center [565, 187] width 30 height 30
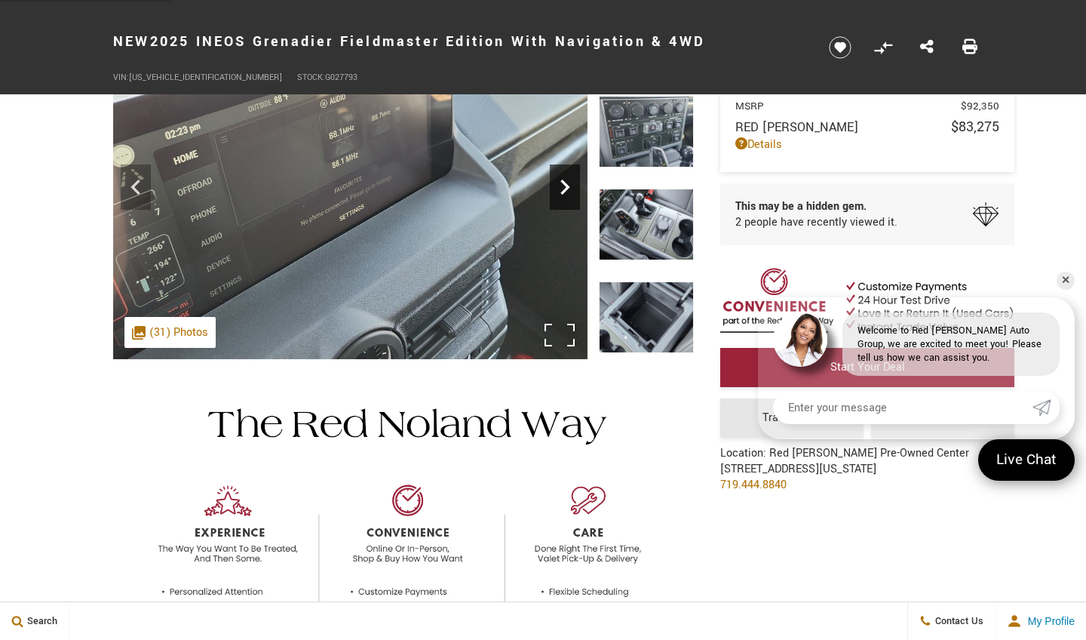
click at [560, 190] on icon "Next" at bounding box center [565, 187] width 30 height 30
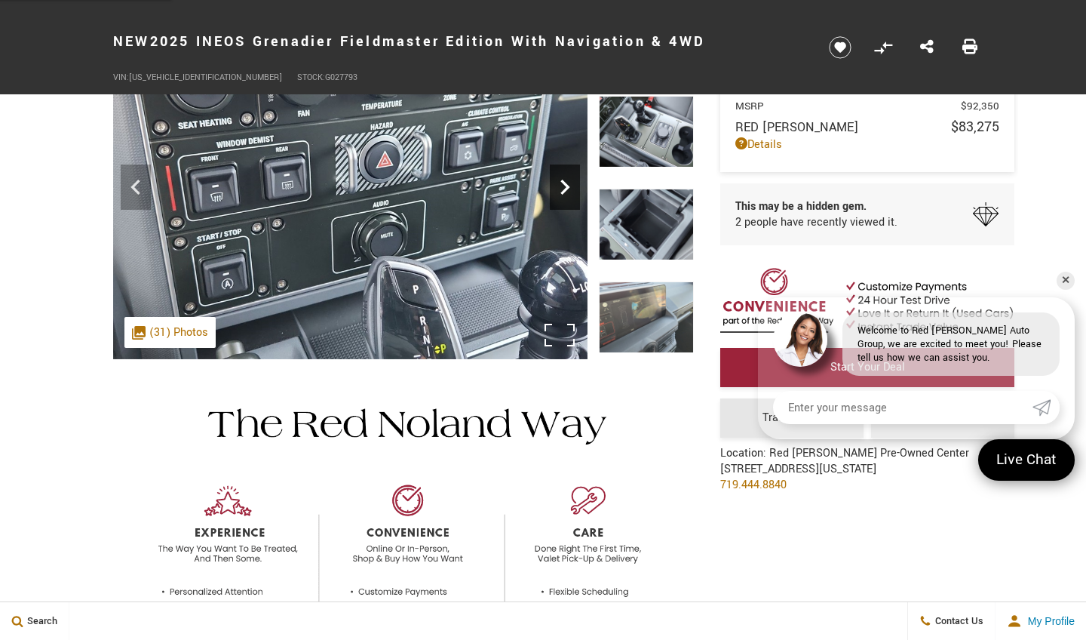
click at [560, 189] on icon "Next" at bounding box center [565, 187] width 30 height 30
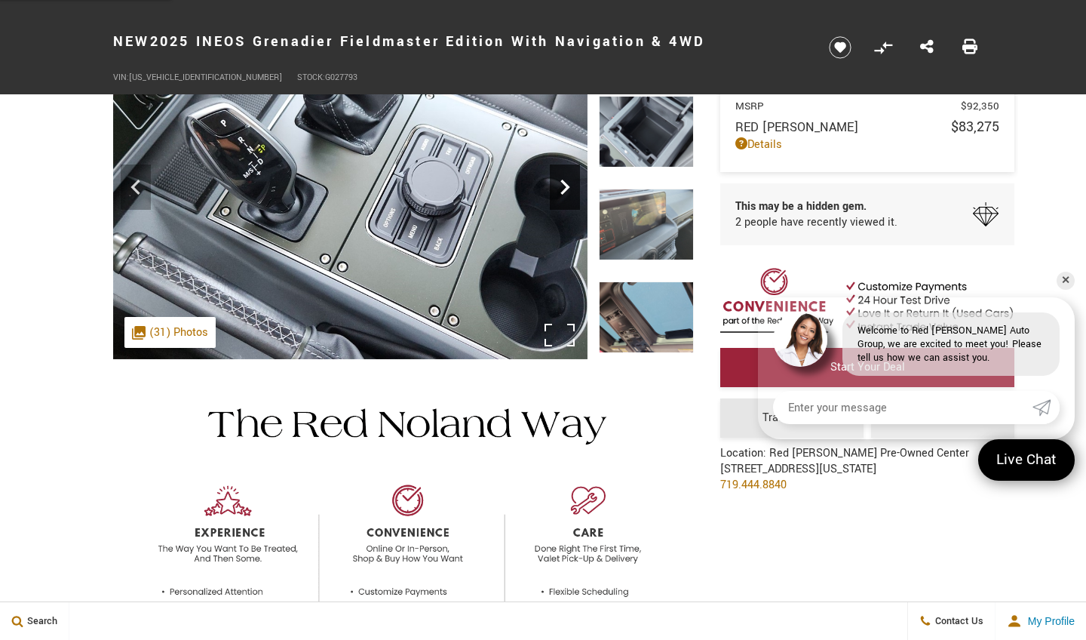
click at [560, 187] on icon "Next" at bounding box center [565, 187] width 30 height 30
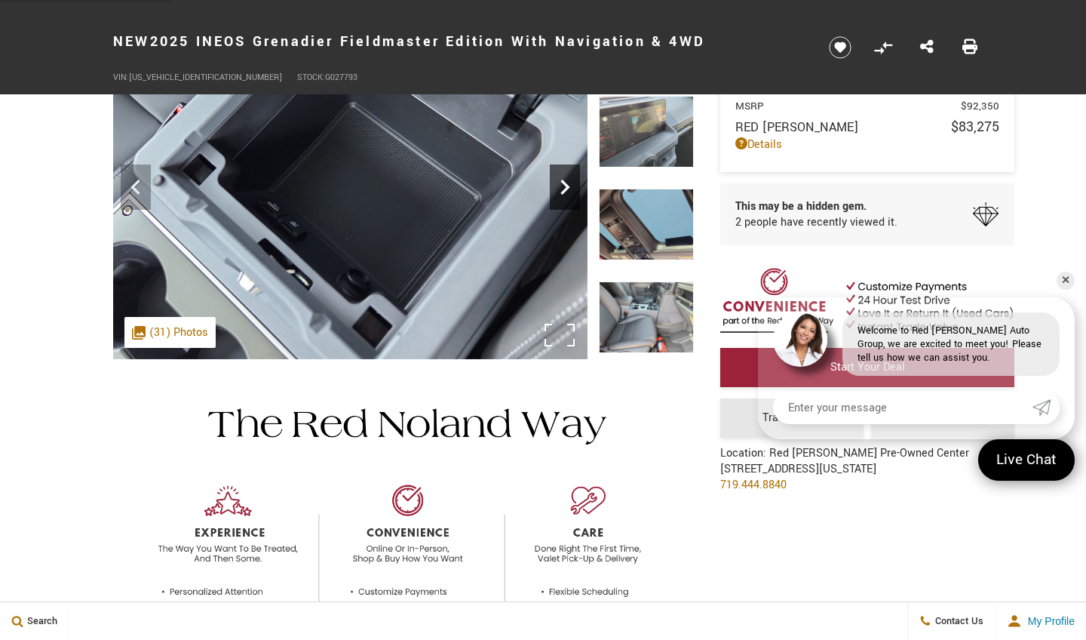
click at [561, 188] on icon "Next" at bounding box center [565, 187] width 30 height 30
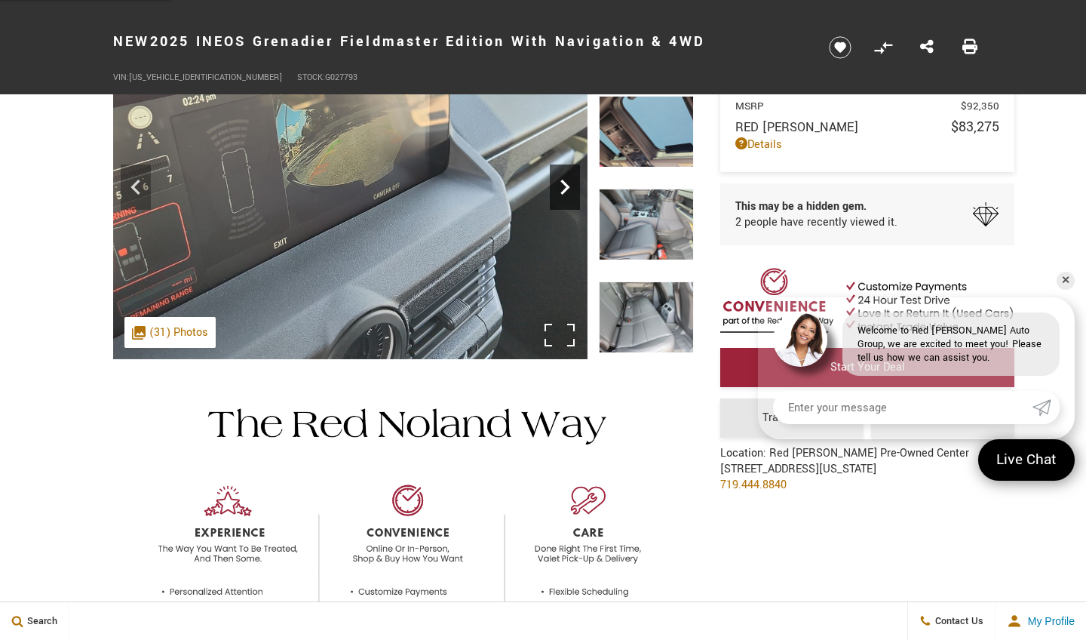
click at [561, 187] on icon "Next" at bounding box center [565, 187] width 30 height 30
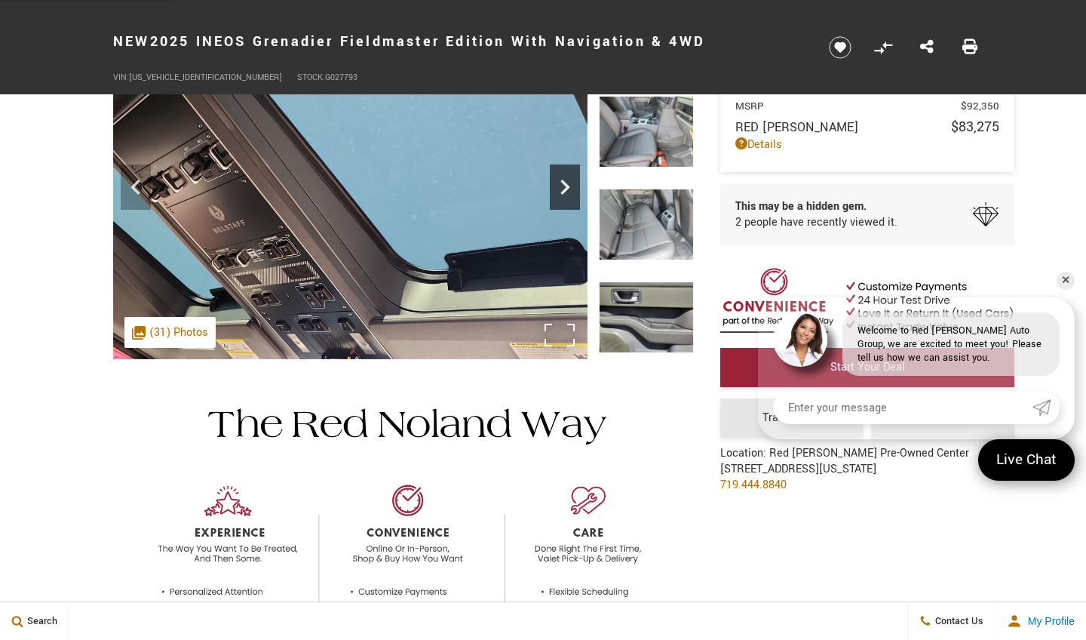
click at [560, 185] on icon "Next" at bounding box center [565, 187] width 30 height 30
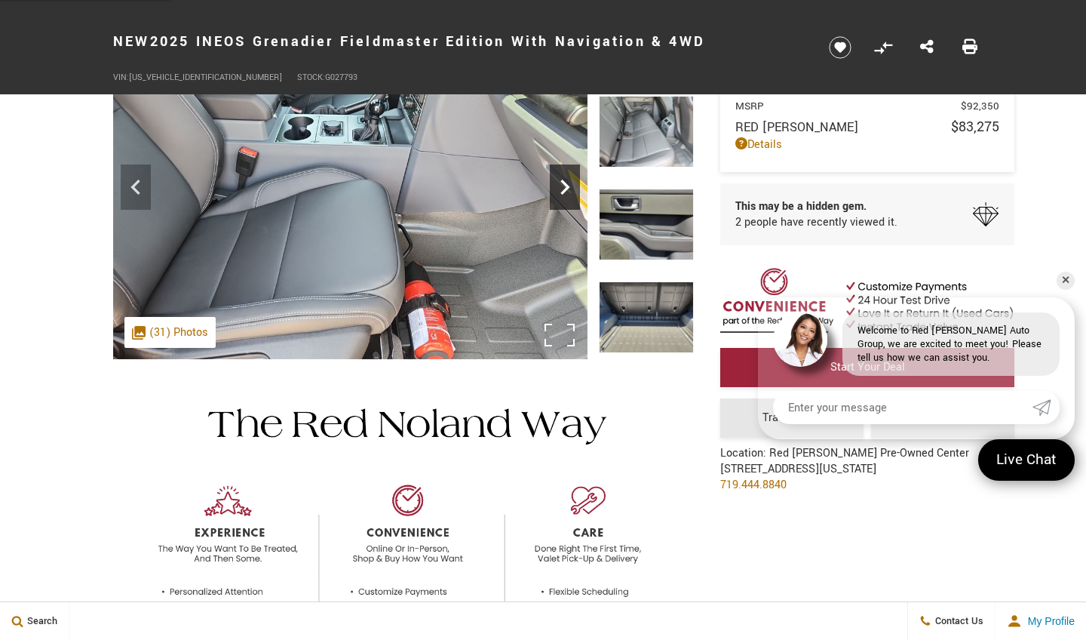
click at [560, 186] on icon "Next" at bounding box center [565, 187] width 30 height 30
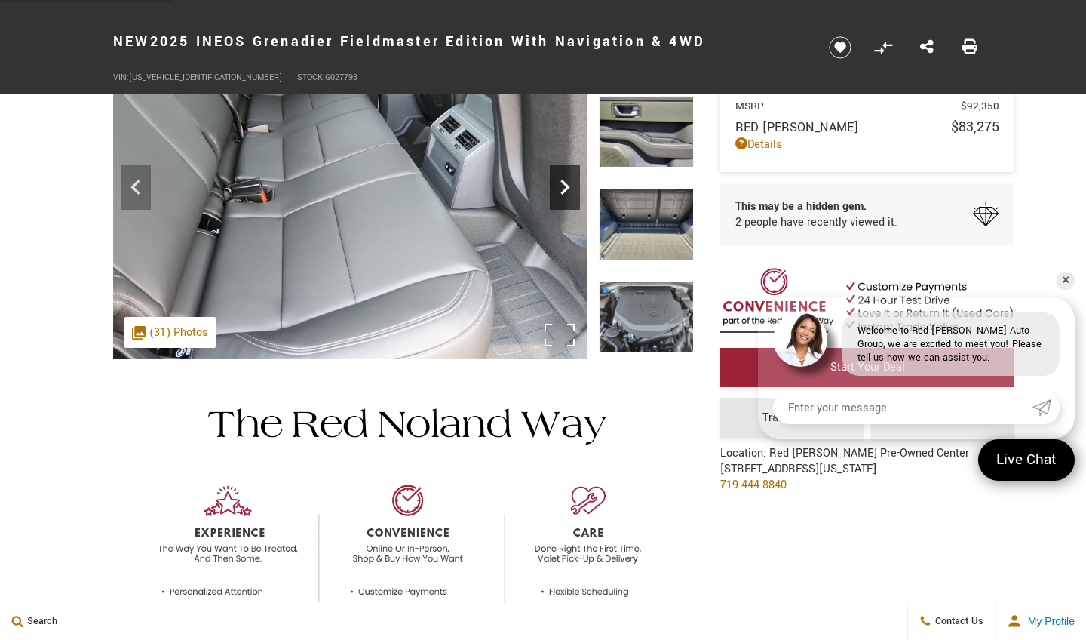
click at [562, 189] on icon "Next" at bounding box center [565, 187] width 30 height 30
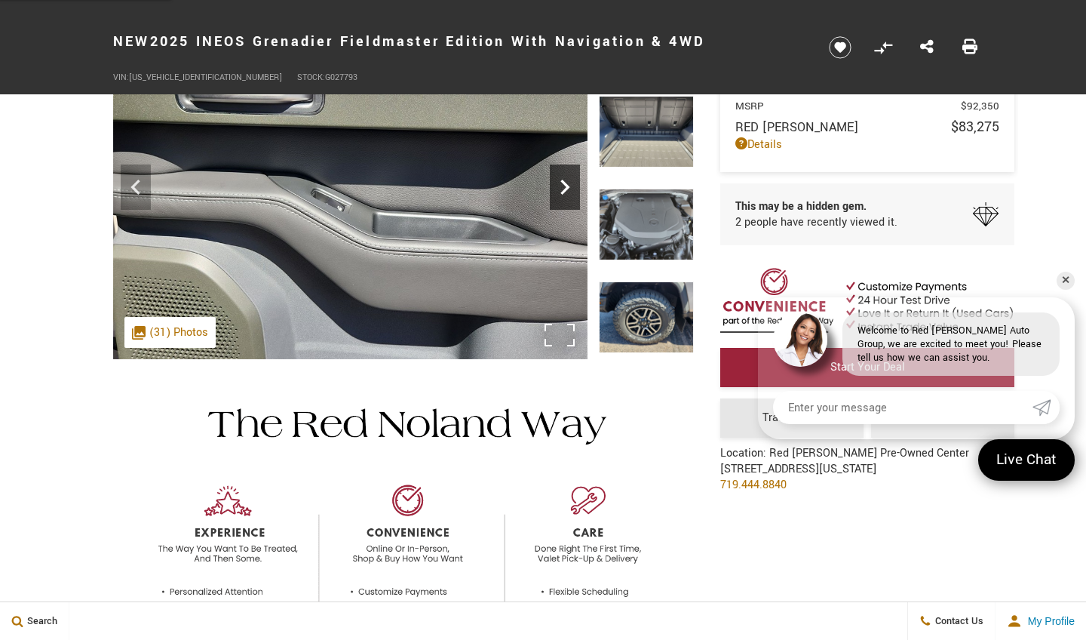
click at [563, 189] on icon "Next" at bounding box center [565, 187] width 30 height 30
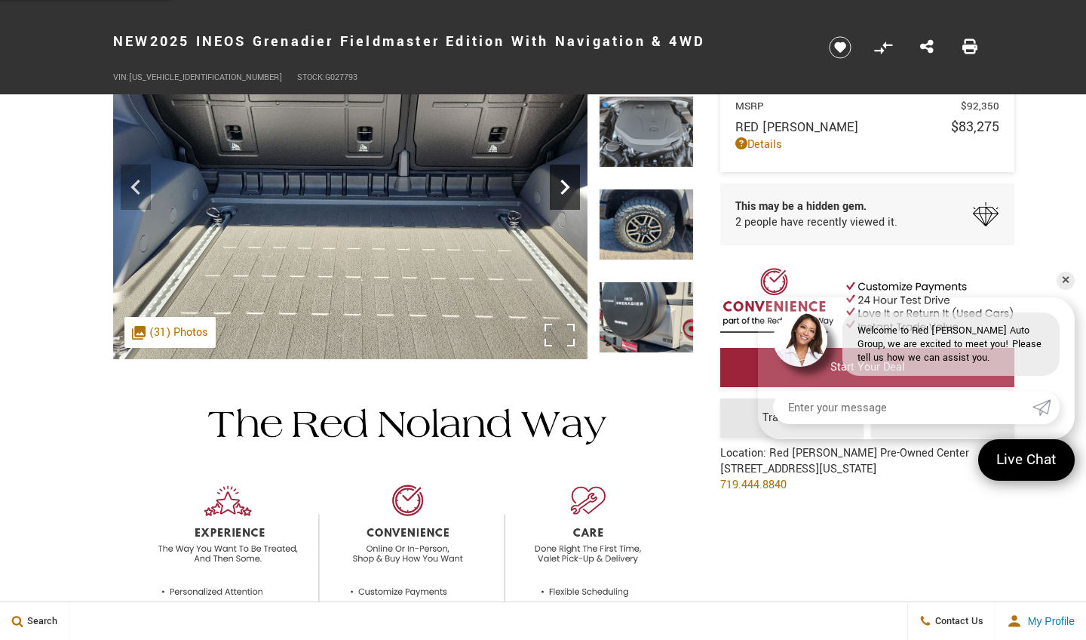
click at [563, 186] on icon "Next" at bounding box center [565, 187] width 30 height 30
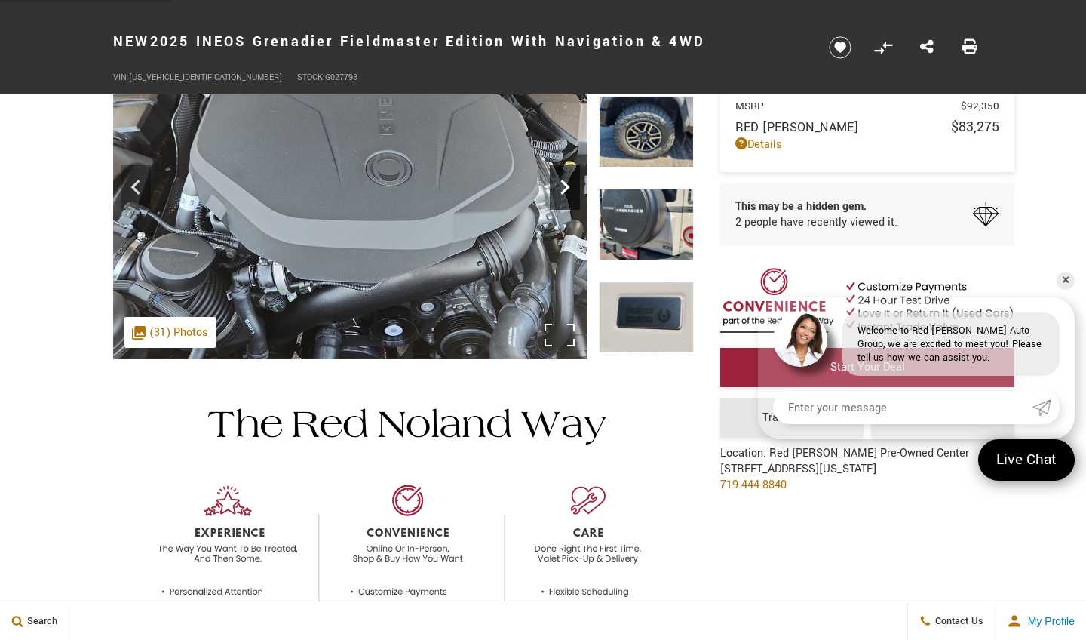
click at [563, 186] on icon "Next" at bounding box center [565, 187] width 30 height 30
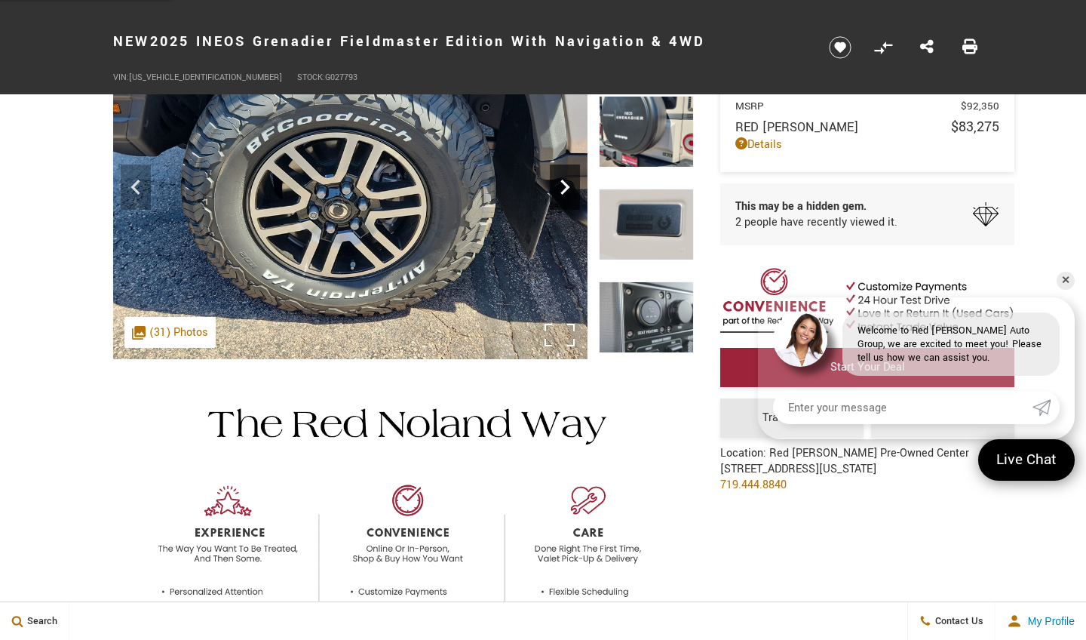
click at [563, 186] on icon "Next" at bounding box center [565, 187] width 30 height 30
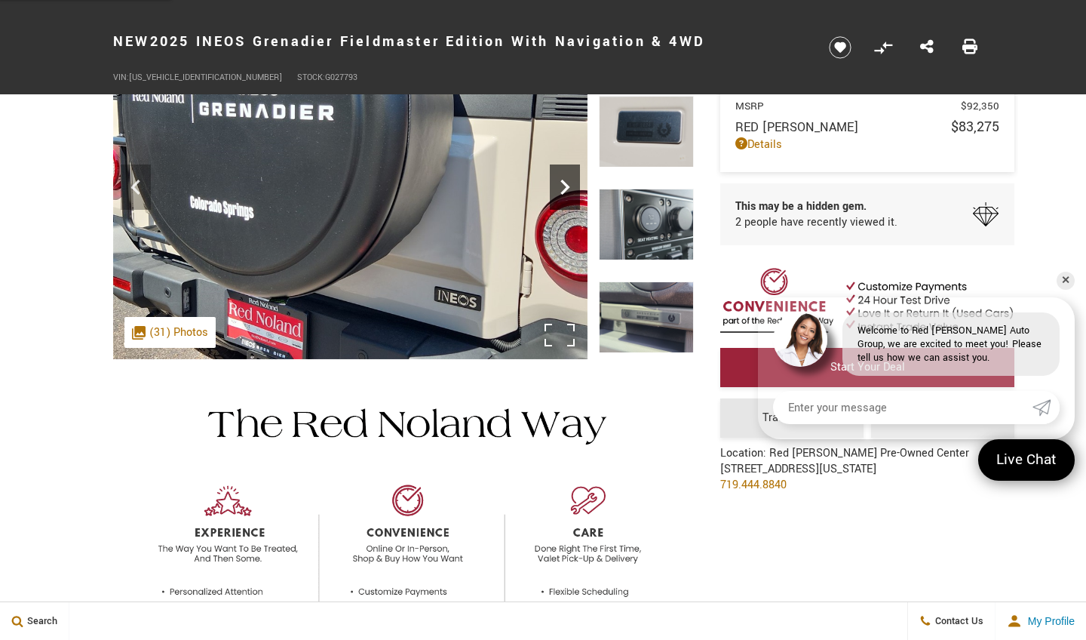
click at [564, 186] on icon "Next" at bounding box center [565, 187] width 30 height 30
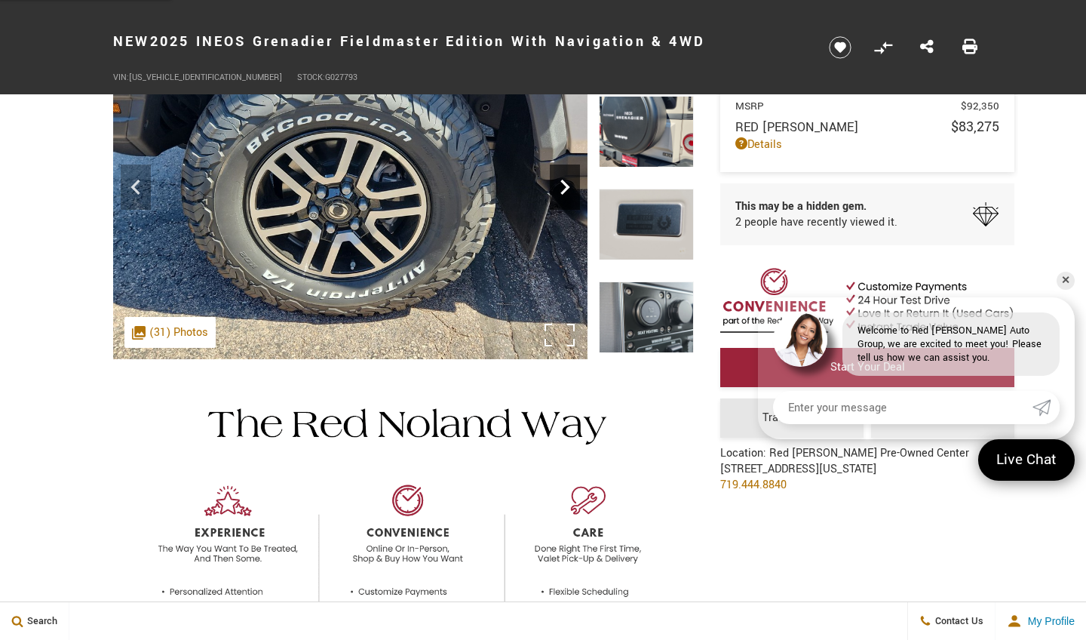
click at [570, 188] on icon "Next" at bounding box center [565, 187] width 30 height 30
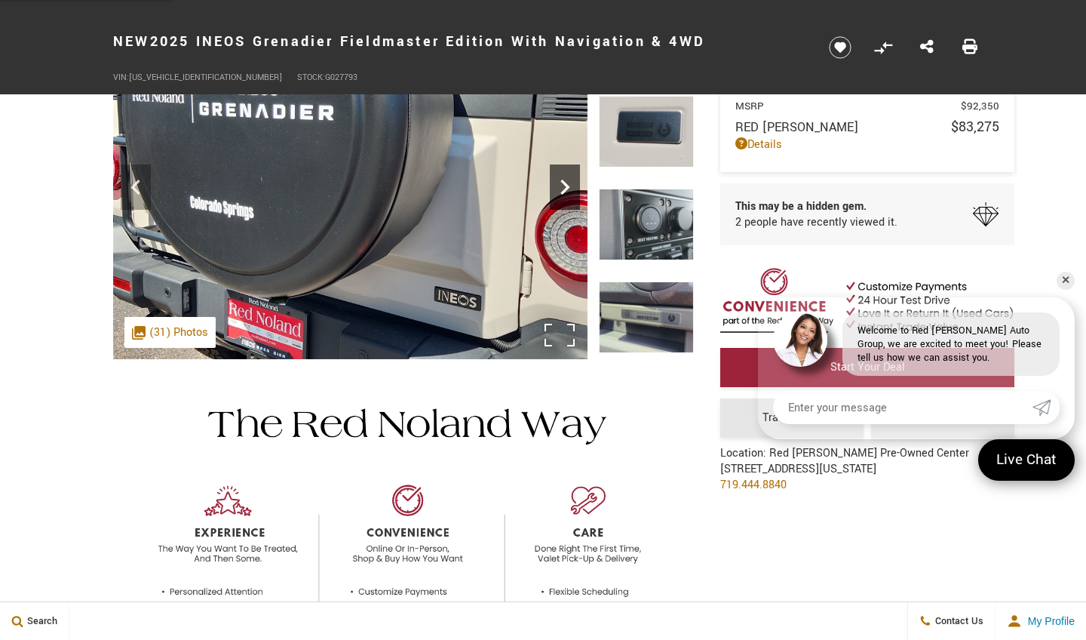
click at [570, 188] on icon "Next" at bounding box center [565, 187] width 30 height 30
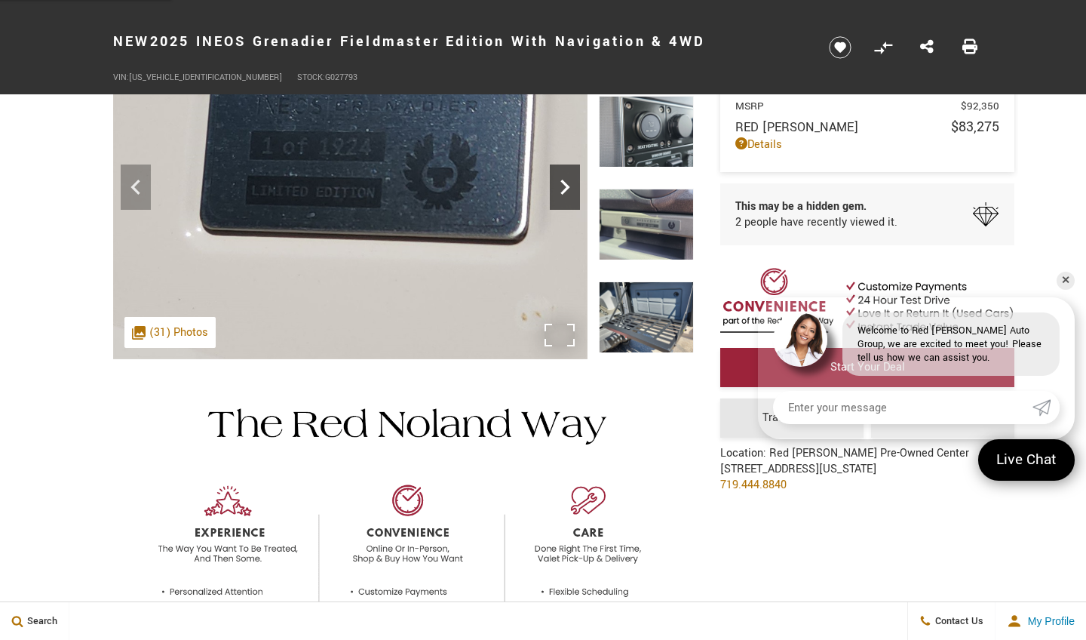
click at [570, 188] on icon "Next" at bounding box center [565, 187] width 30 height 30
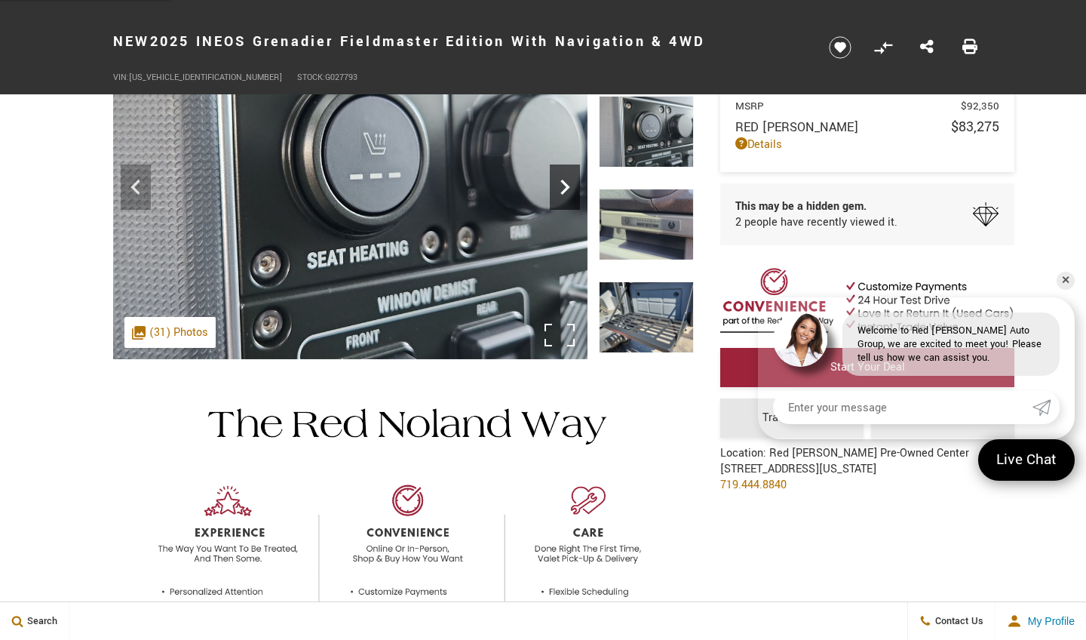
click at [569, 188] on icon "Next" at bounding box center [564, 187] width 9 height 15
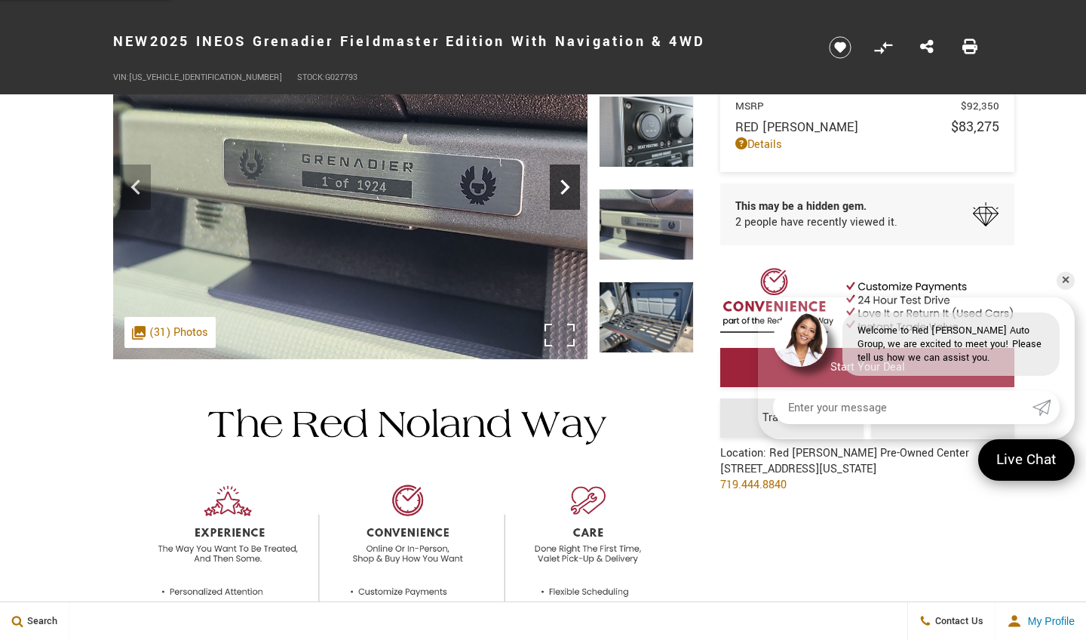
click at [569, 188] on icon "Next" at bounding box center [564, 187] width 9 height 15
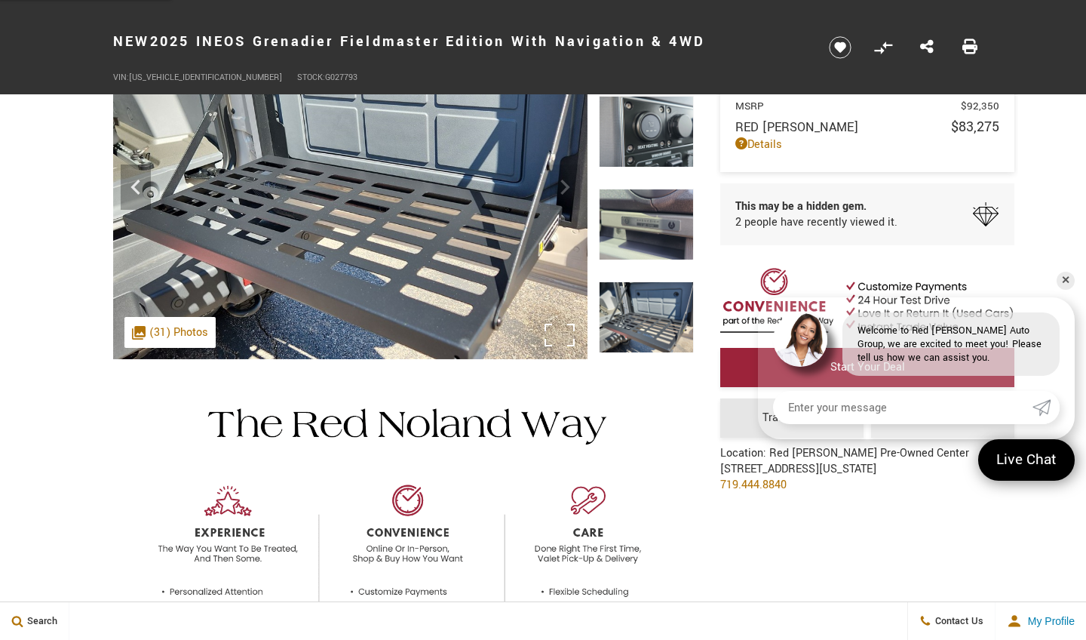
click at [567, 189] on img at bounding box center [350, 181] width 474 height 356
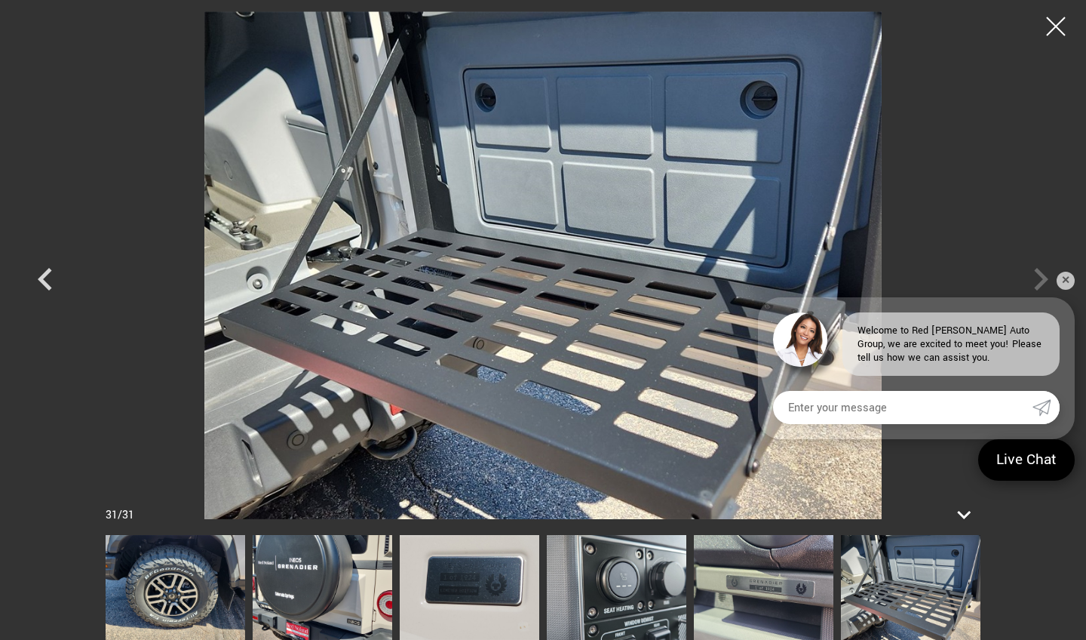
click at [1039, 276] on div at bounding box center [543, 265] width 1056 height 508
click at [1058, 284] on link "✕" at bounding box center [1066, 281] width 18 height 18
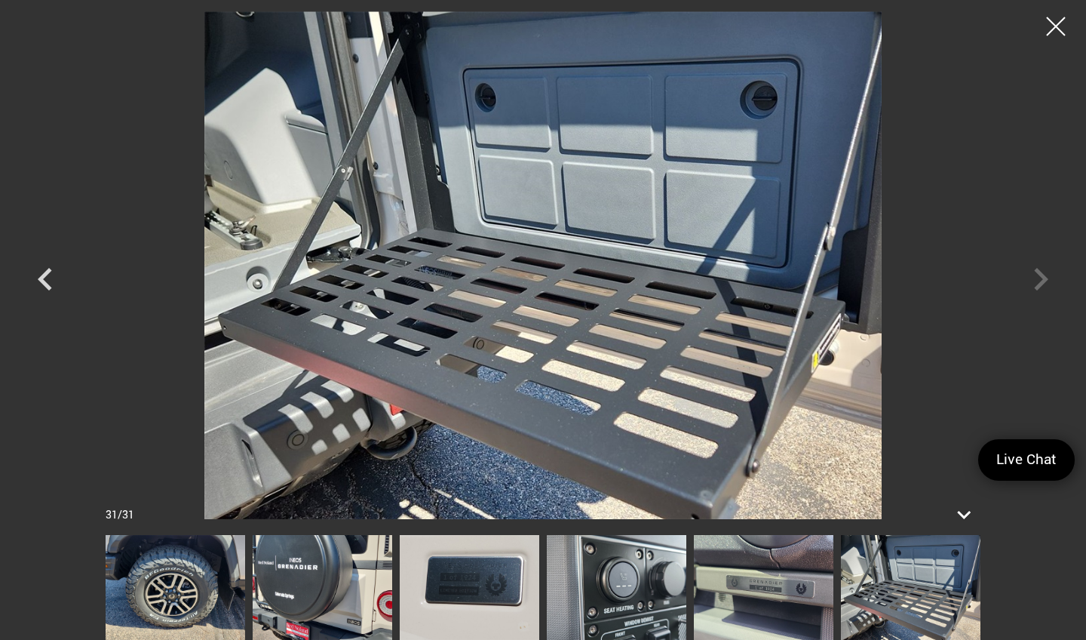
click at [1036, 290] on div at bounding box center [543, 265] width 1056 height 508
click at [1034, 283] on div at bounding box center [543, 265] width 1056 height 508
click at [1056, 24] on div at bounding box center [1056, 27] width 40 height 40
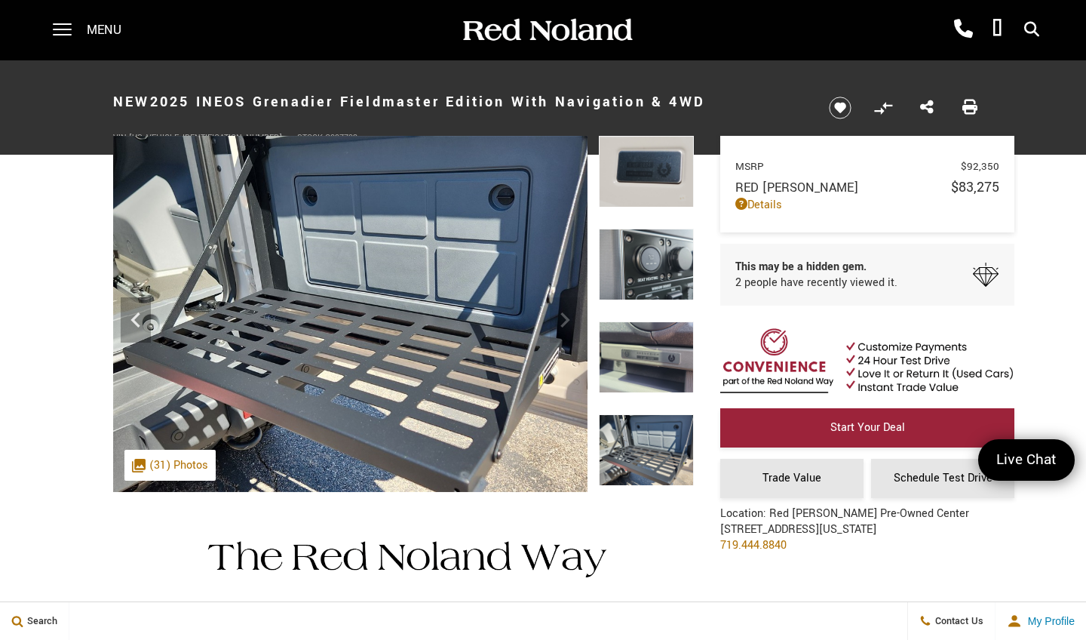
scroll to position [0, 0]
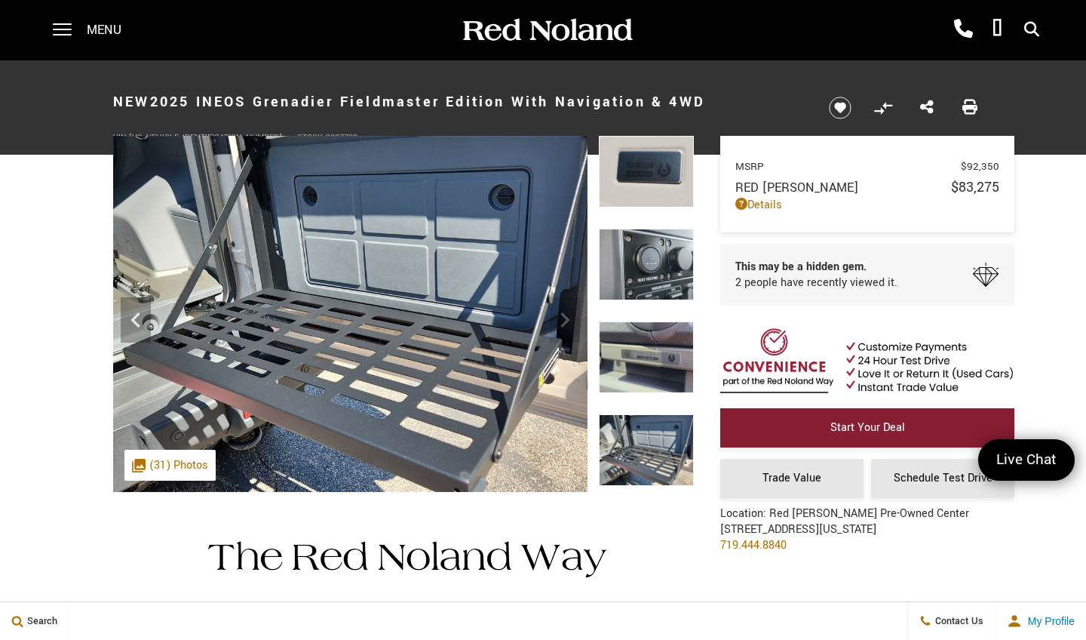
click at [846, 425] on span "Start Your Deal" at bounding box center [868, 427] width 75 height 16
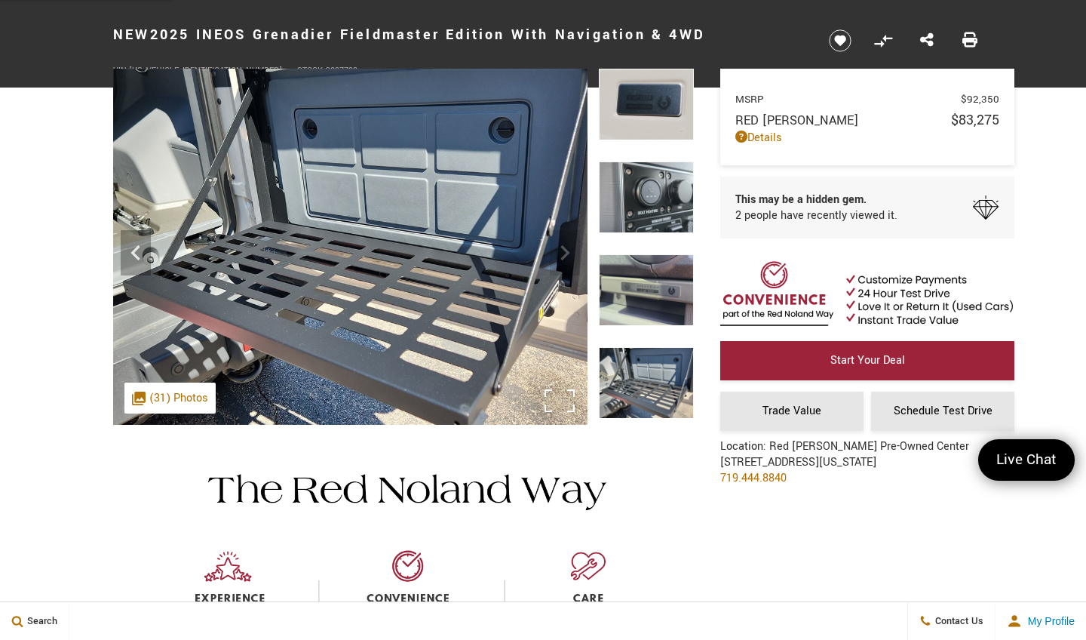
scroll to position [43, 0]
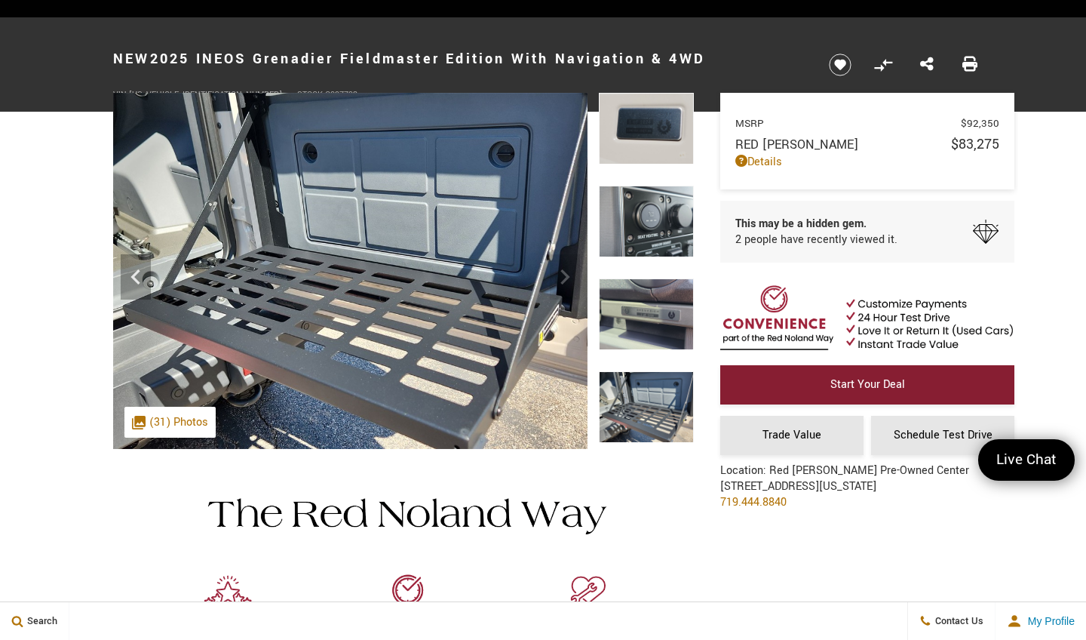
click at [872, 389] on span "Start Your Deal" at bounding box center [868, 384] width 75 height 16
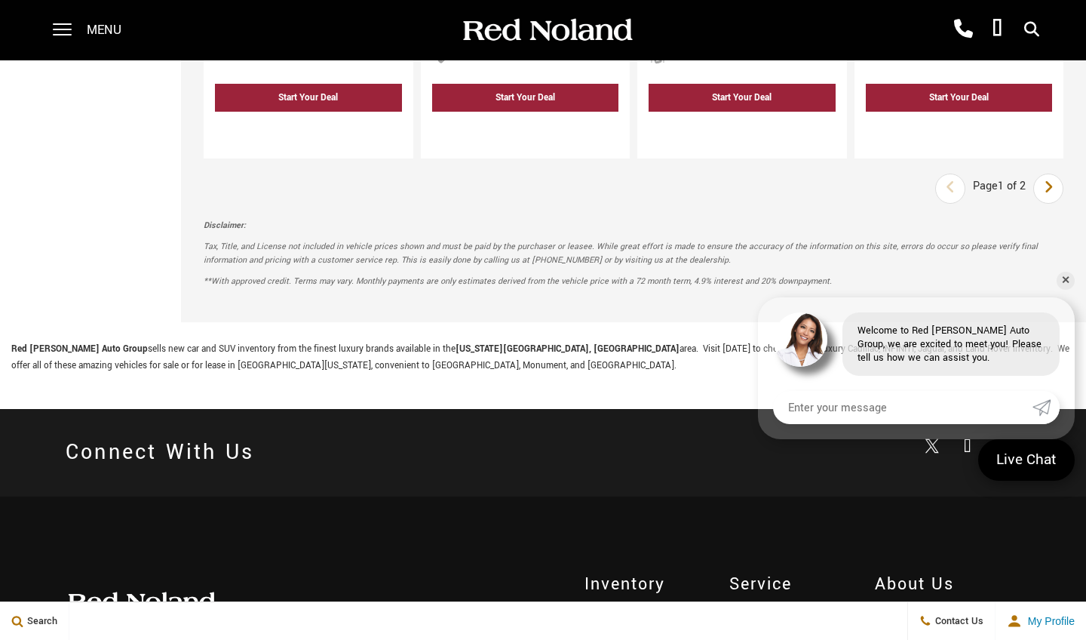
scroll to position [3029, 0]
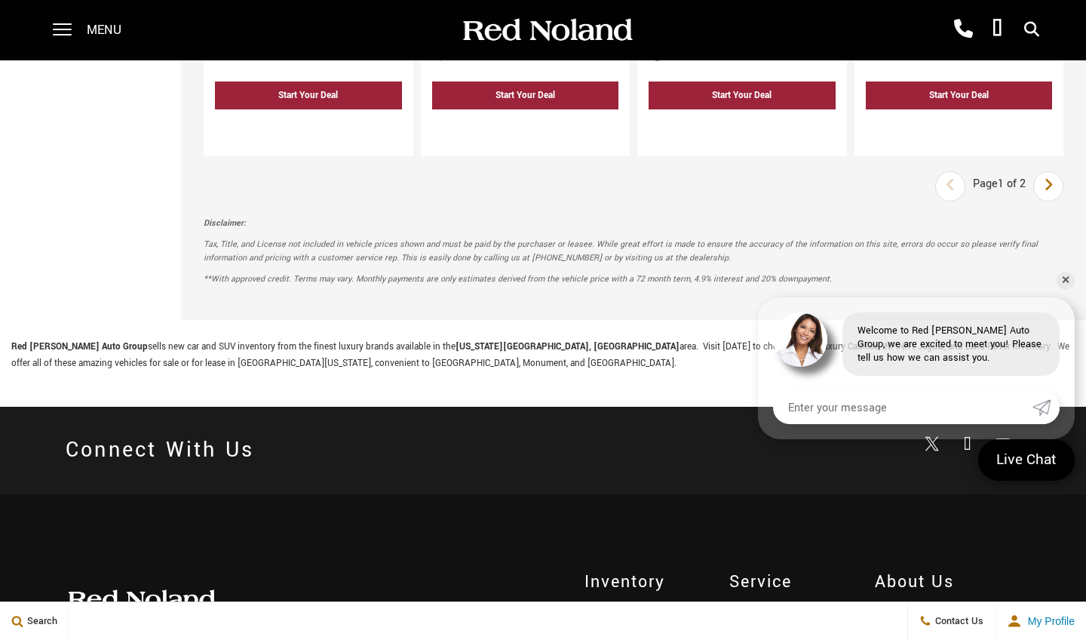
click at [1047, 173] on icon "next page" at bounding box center [1049, 185] width 10 height 24
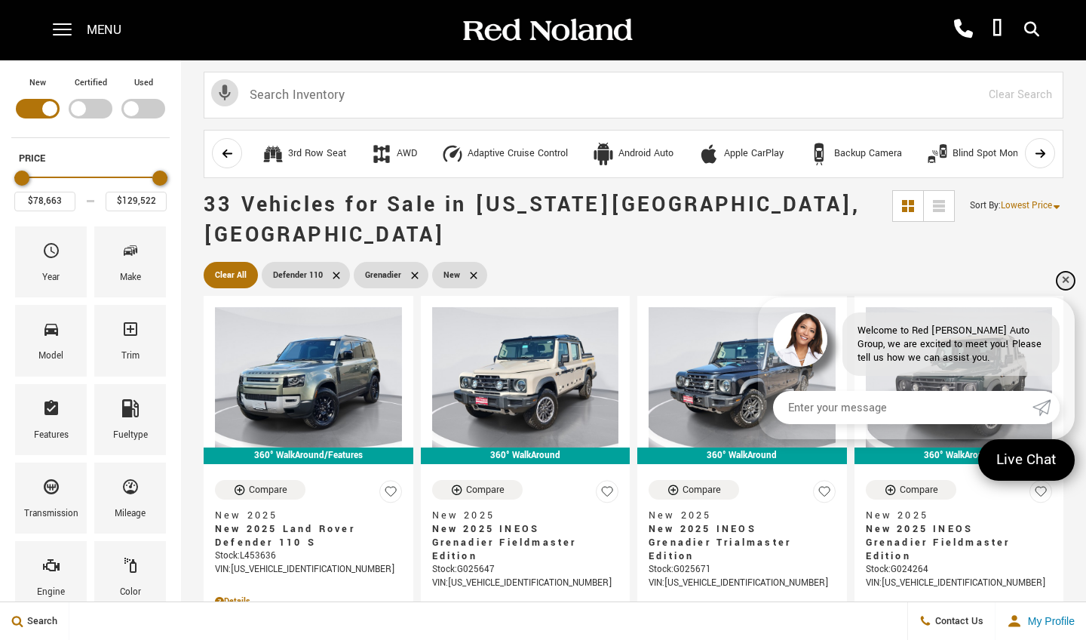
click at [1067, 280] on link "✕" at bounding box center [1066, 281] width 18 height 18
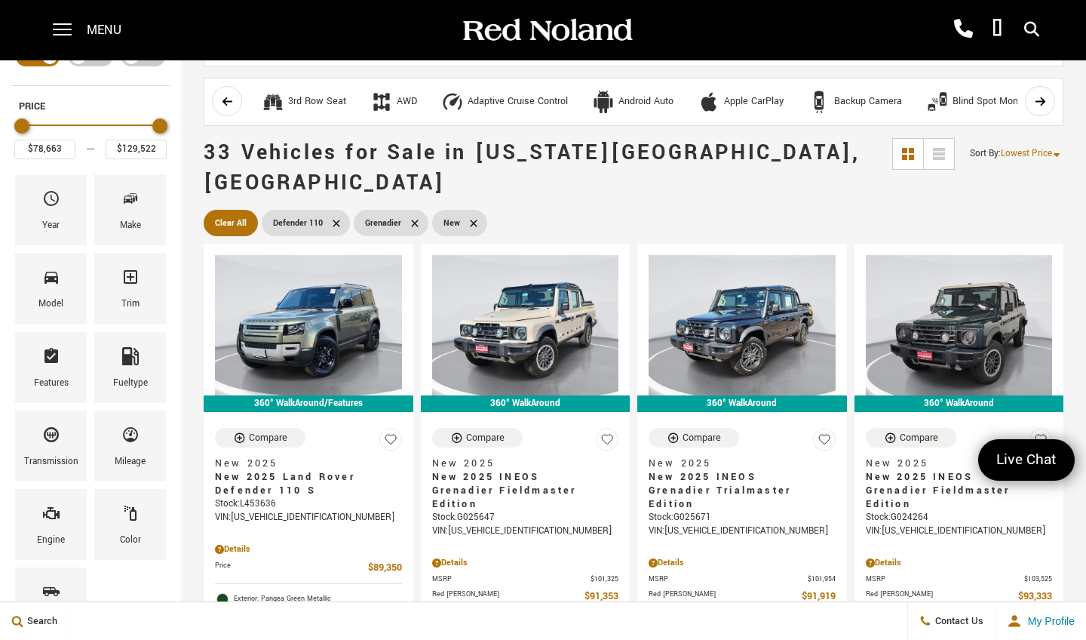
scroll to position [55, 0]
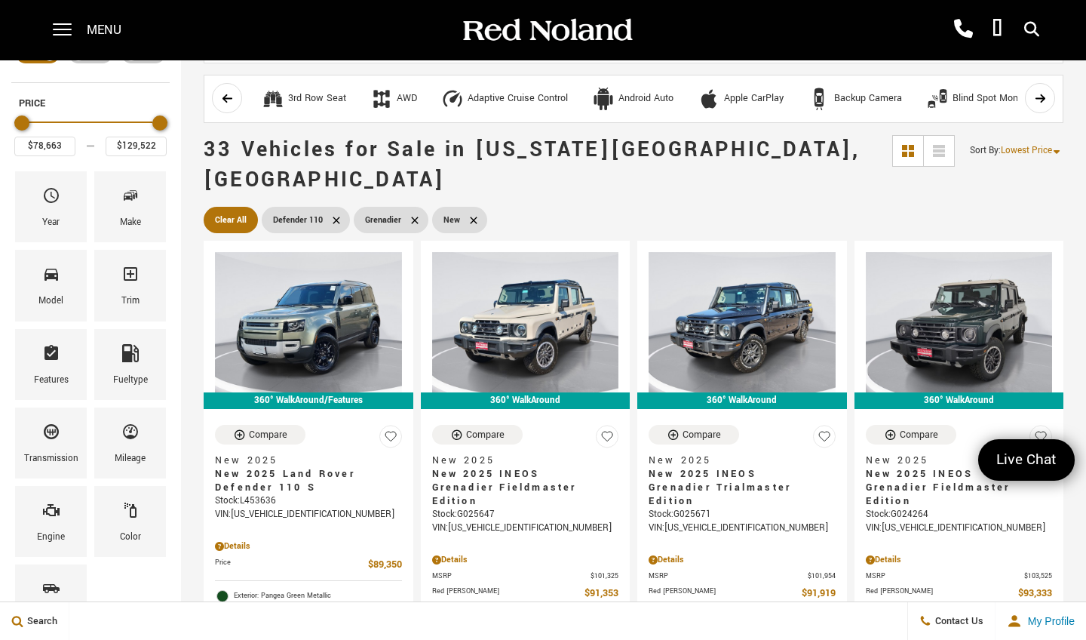
click at [336, 214] on icon at bounding box center [336, 220] width 12 height 12
type input "$99,640"
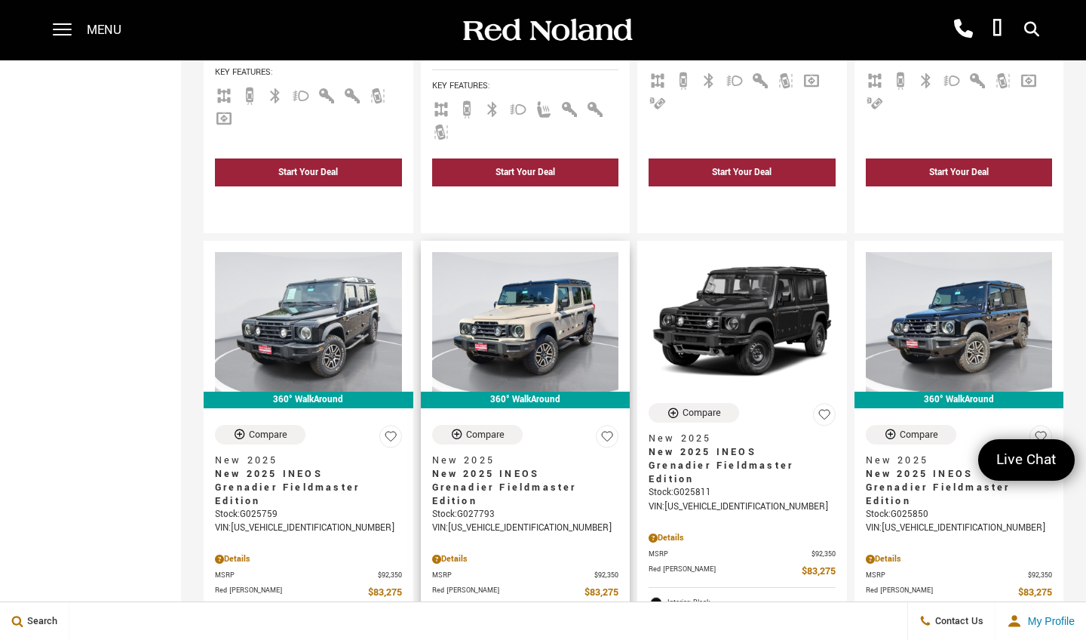
scroll to position [685, 0]
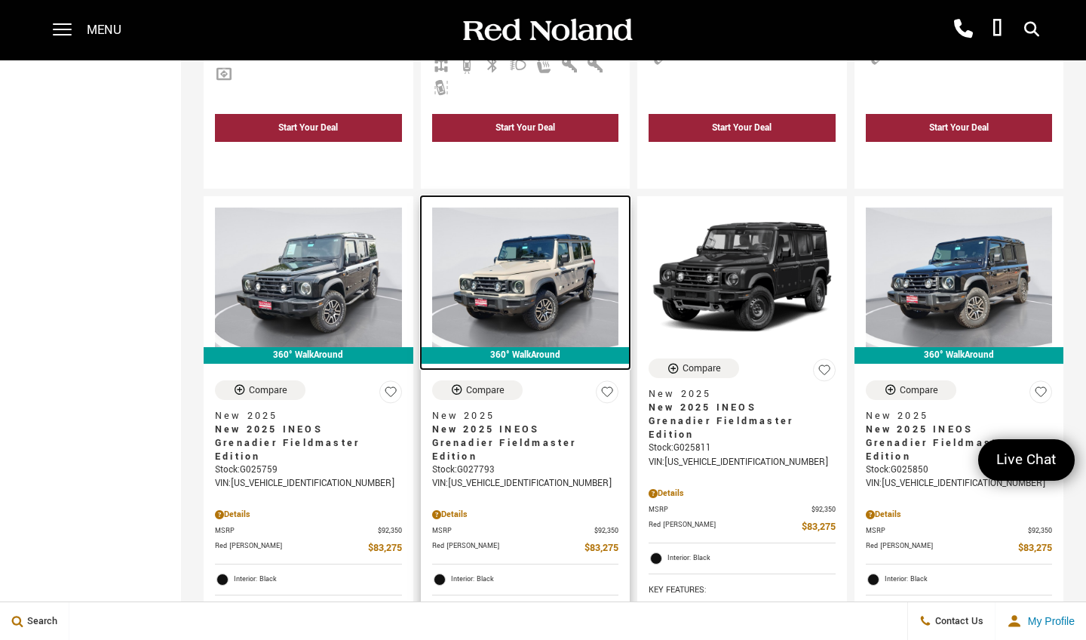
click at [532, 263] on img at bounding box center [525, 277] width 187 height 140
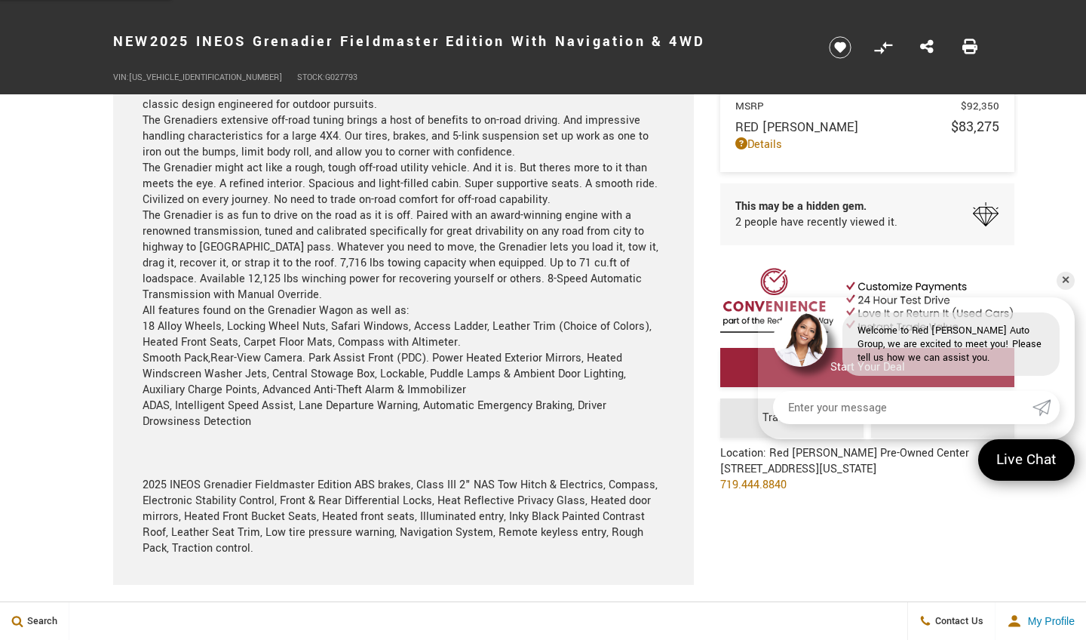
scroll to position [1633, 0]
